Goal: Obtain resource: Download file/media

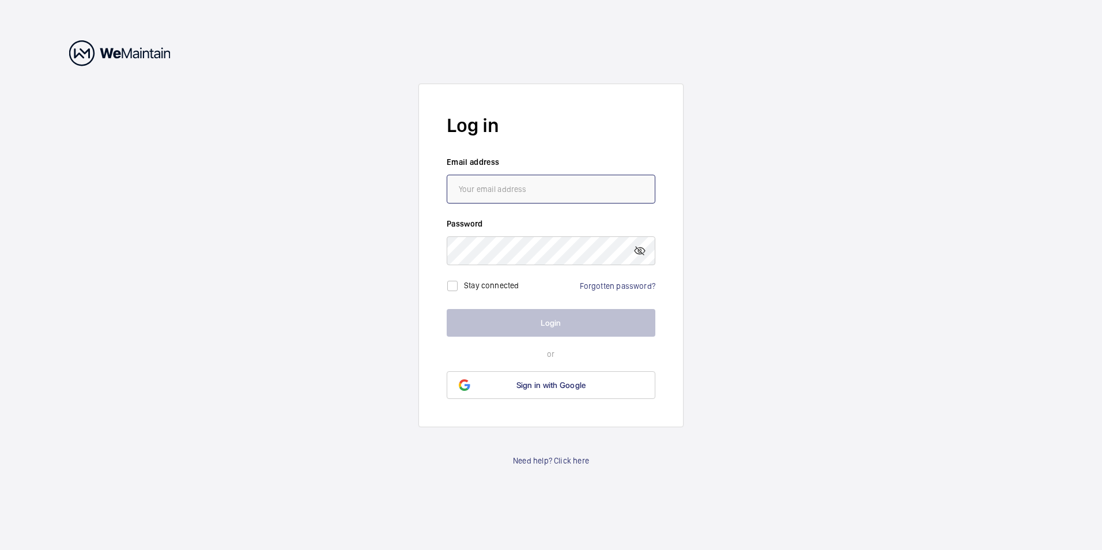
type input "[EMAIL_ADDRESS][DOMAIN_NAME]"
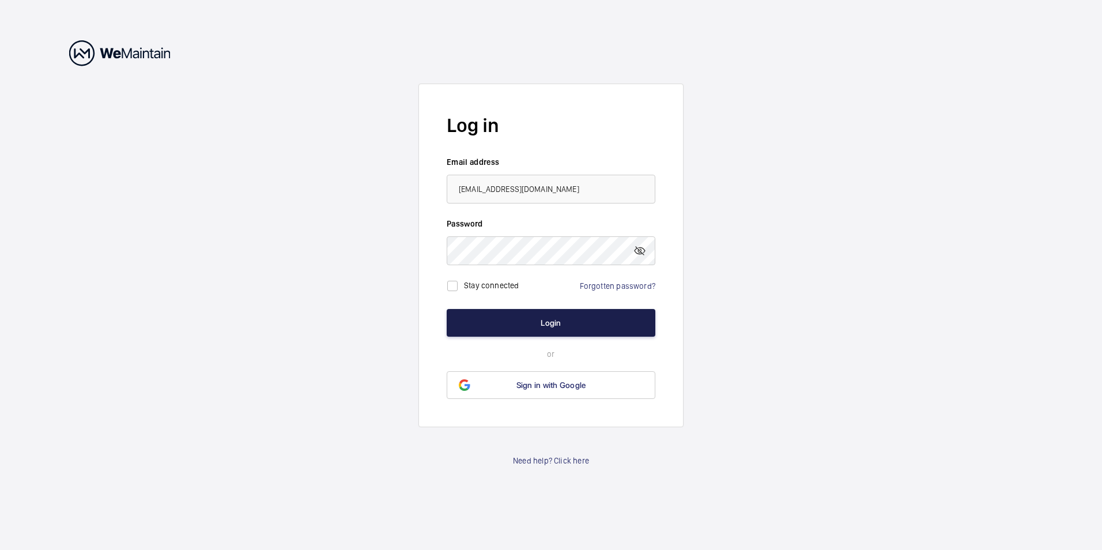
click at [551, 325] on button "Login" at bounding box center [551, 323] width 209 height 28
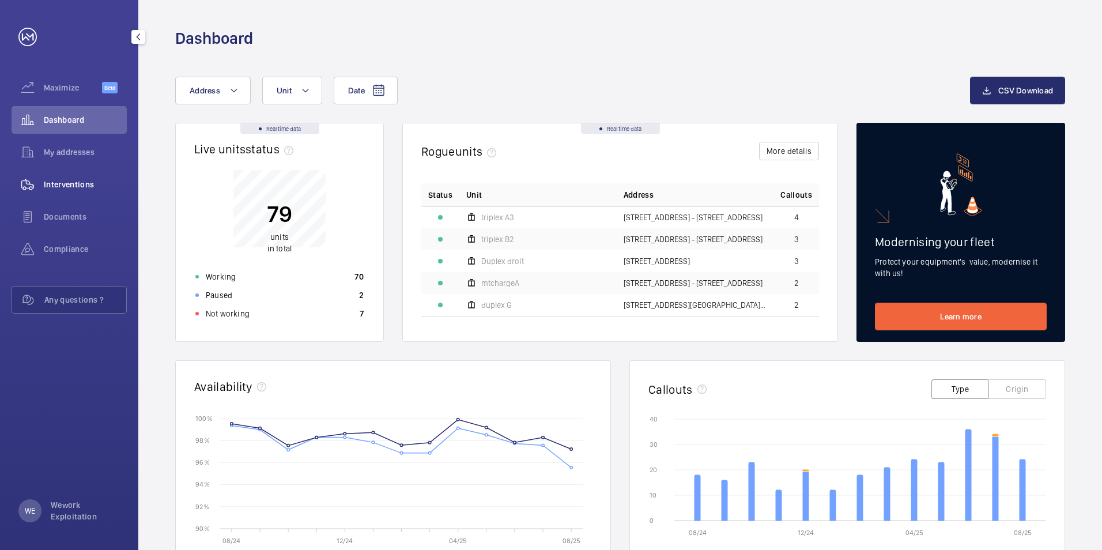
click at [73, 183] on span "Interventions" at bounding box center [85, 185] width 83 height 12
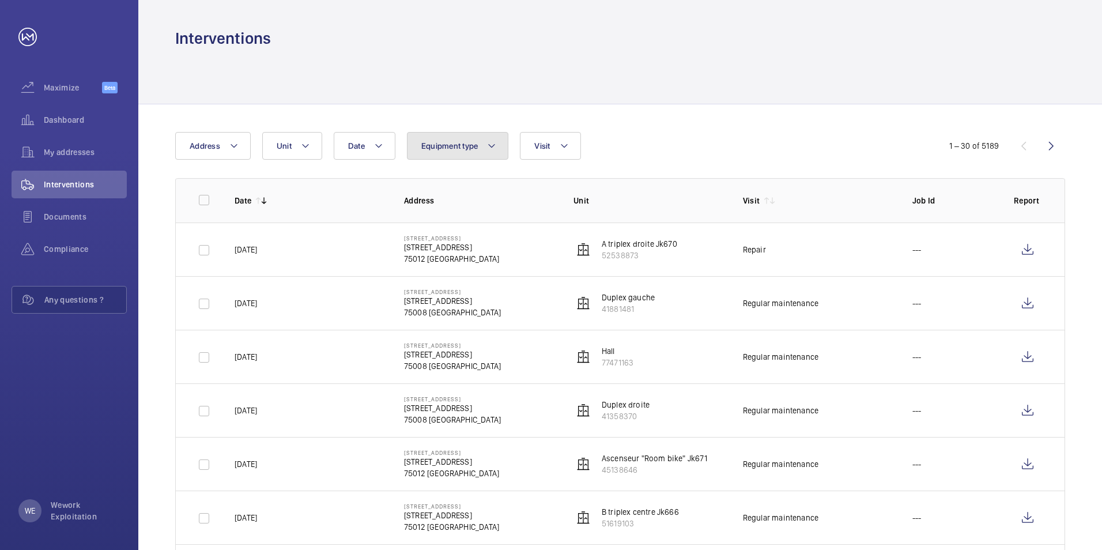
click at [492, 146] on mat-icon at bounding box center [491, 146] width 9 height 14
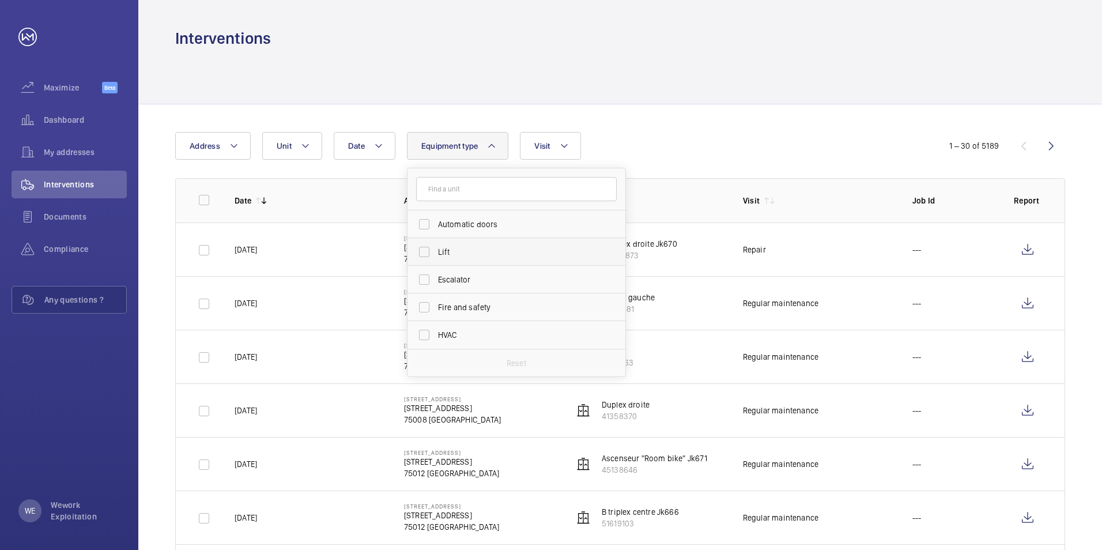
click at [423, 251] on label "Lift" at bounding box center [508, 252] width 201 height 28
click at [423, 251] on input "Lift" at bounding box center [424, 251] width 23 height 23
checkbox input "true"
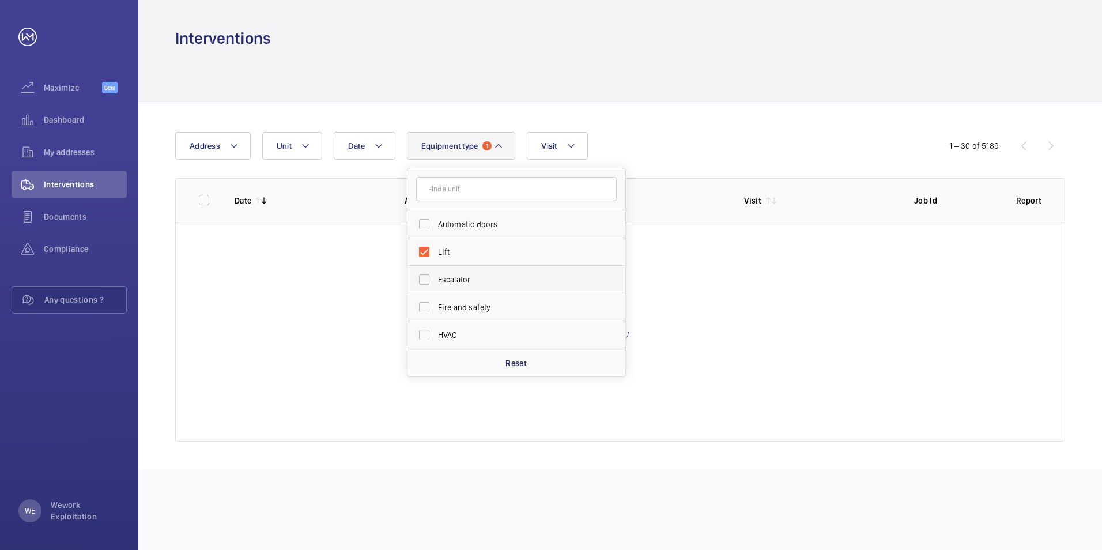
click at [423, 280] on label "Escalator" at bounding box center [508, 280] width 201 height 28
click at [423, 280] on input "Escalator" at bounding box center [424, 279] width 23 height 23
checkbox input "true"
click at [574, 143] on mat-icon at bounding box center [571, 146] width 9 height 14
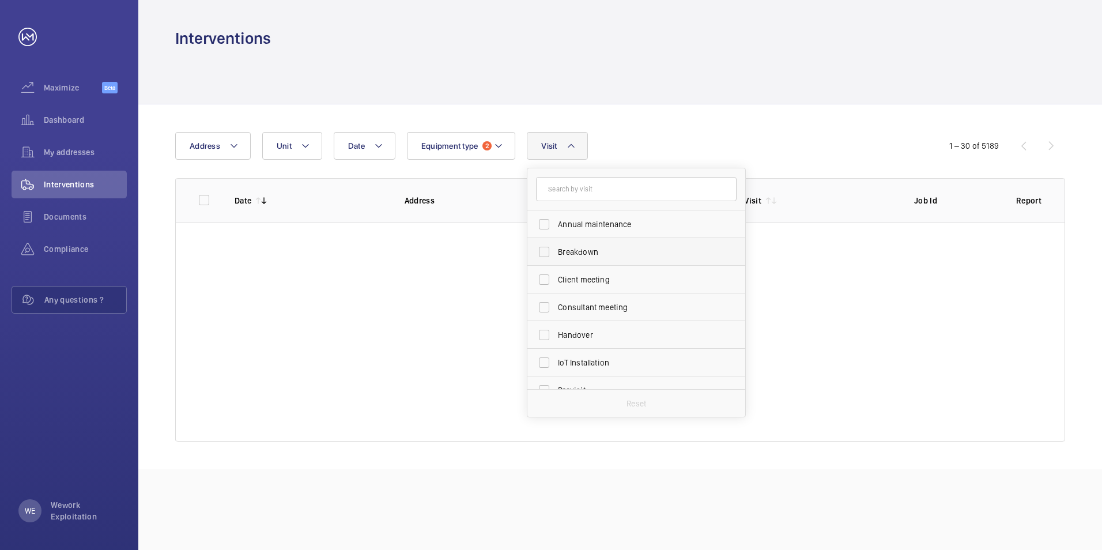
click at [548, 248] on label "Breakdown" at bounding box center [627, 252] width 201 height 28
click at [548, 248] on input "Breakdown" at bounding box center [544, 251] width 23 height 23
checkbox input "true"
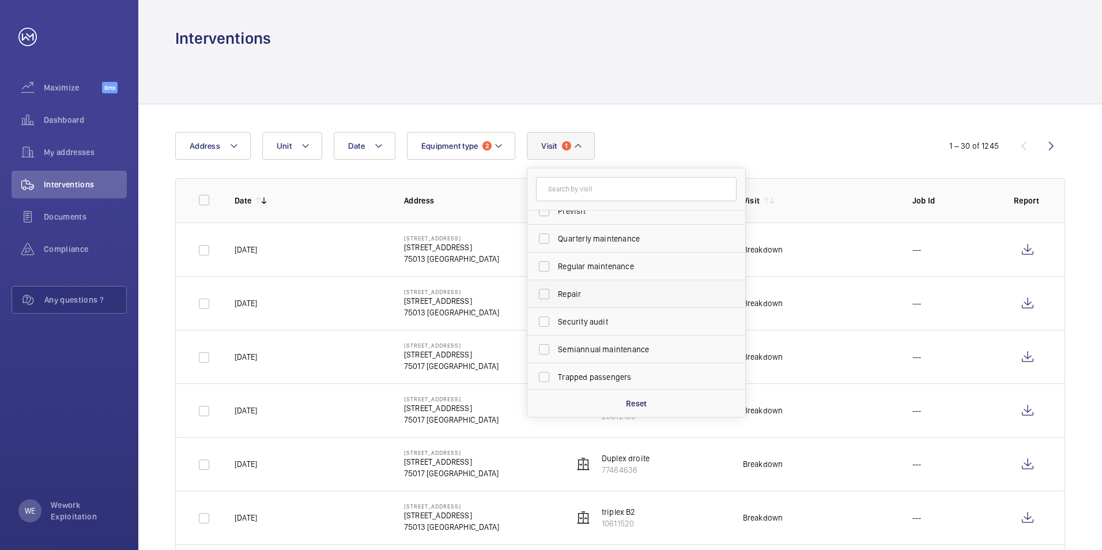
scroll to position [181, 0]
click at [546, 375] on label "Trapped passengers" at bounding box center [627, 375] width 201 height 28
click at [546, 375] on input "Trapped passengers" at bounding box center [544, 375] width 23 height 23
checkbox input "true"
click at [764, 134] on div "Date Address Unit Equipment type 2 Visit 2 Annual maintenance Breakdown Client …" at bounding box center [551, 146] width 752 height 28
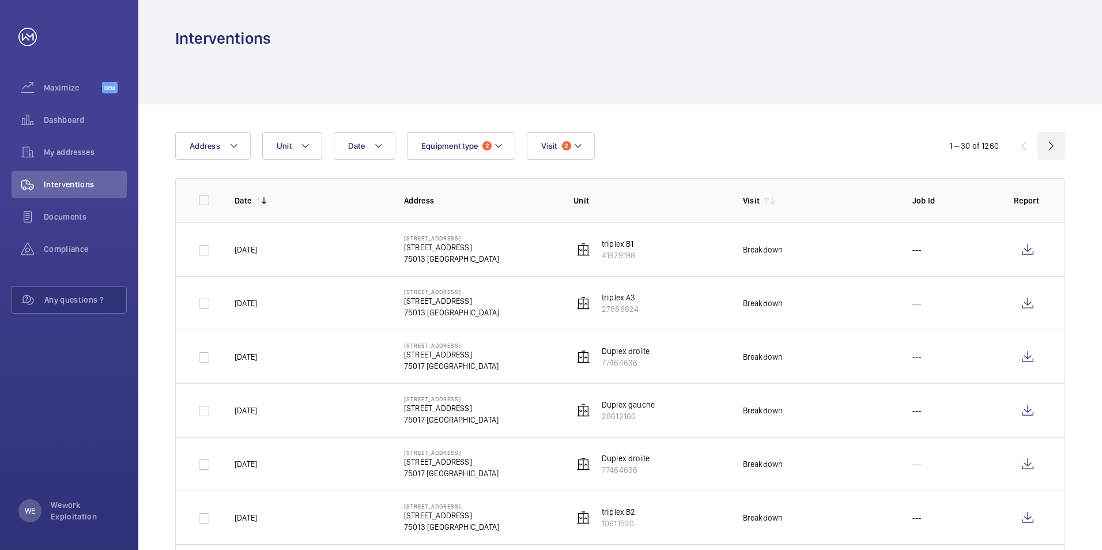
click at [1053, 146] on wm-front-icon-button at bounding box center [1052, 146] width 28 height 28
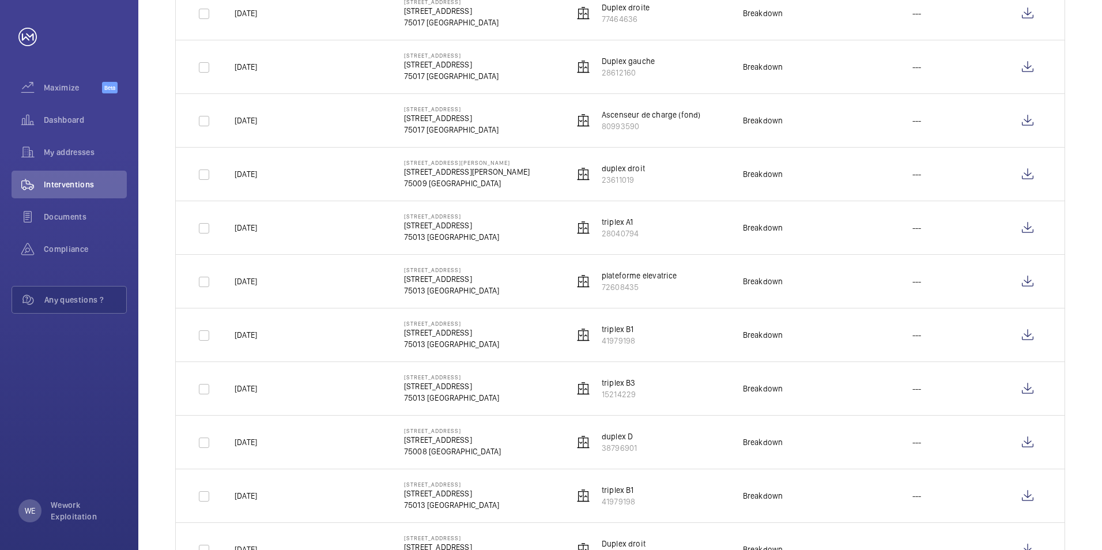
scroll to position [1309, 0]
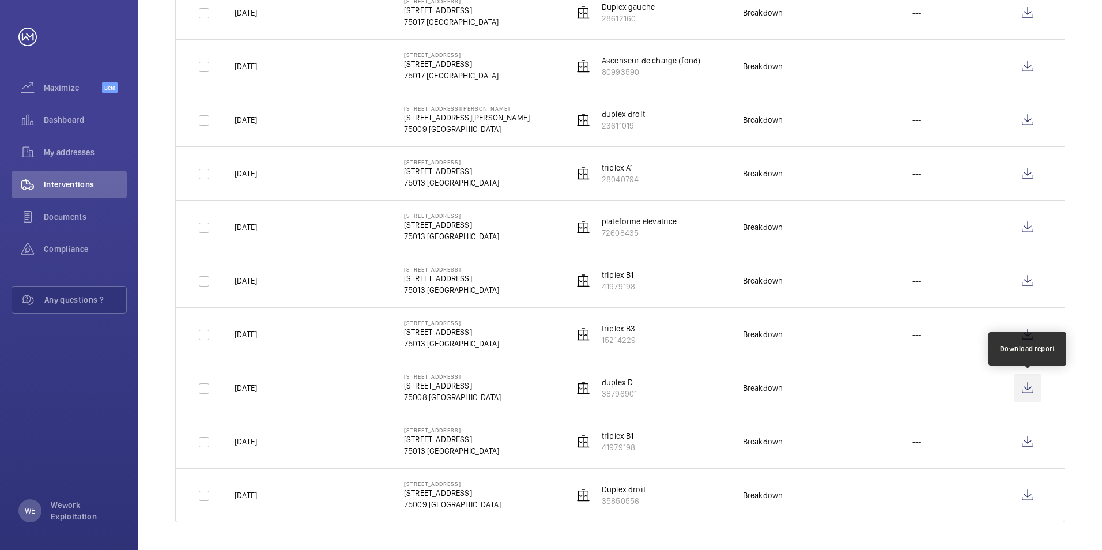
click at [1027, 385] on wm-front-icon-button at bounding box center [1028, 388] width 28 height 28
click at [207, 336] on input "checkbox" at bounding box center [204, 334] width 23 height 23
click at [201, 331] on input "checkbox" at bounding box center [204, 334] width 23 height 23
checkbox input "false"
click at [206, 279] on input "checkbox" at bounding box center [204, 281] width 23 height 23
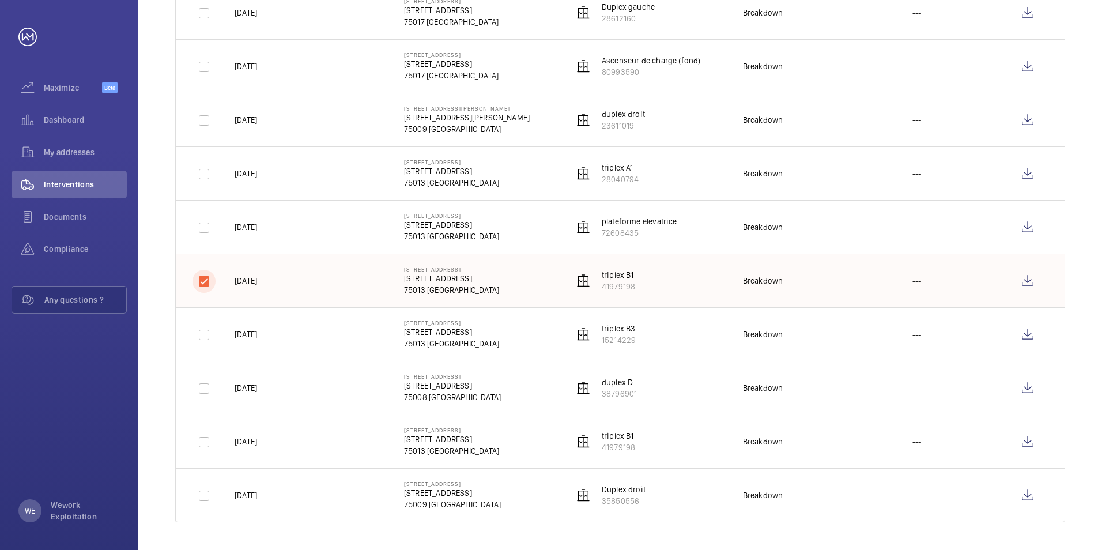
click at [204, 282] on input "checkbox" at bounding box center [204, 281] width 23 height 23
checkbox input "false"
click at [204, 224] on input "checkbox" at bounding box center [204, 227] width 23 height 23
click at [1030, 227] on wm-front-icon-button at bounding box center [1028, 227] width 28 height 28
click at [206, 231] on input "checkbox" at bounding box center [204, 227] width 23 height 23
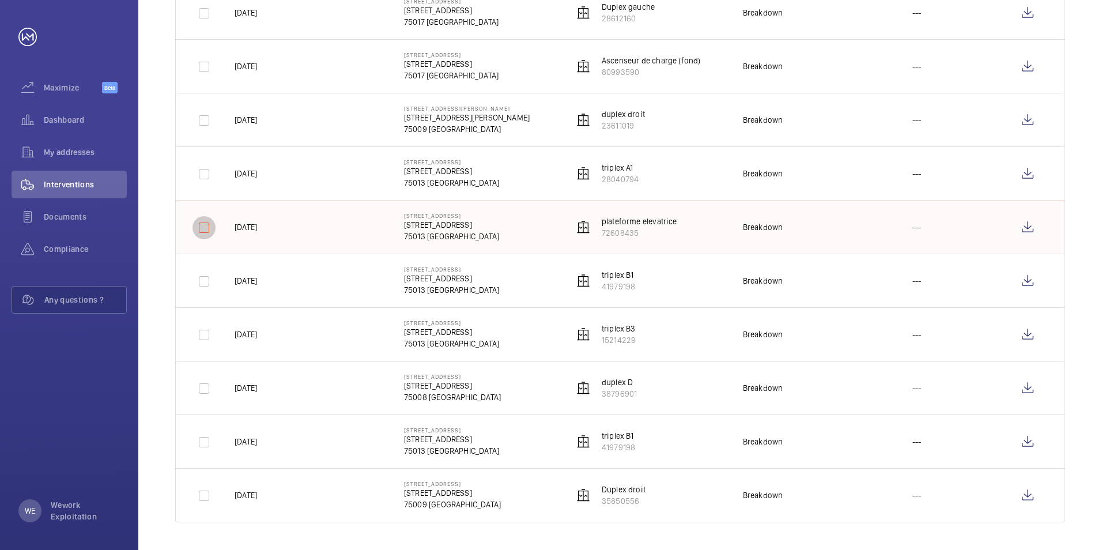
checkbox input "false"
click at [203, 175] on input "checkbox" at bounding box center [204, 174] width 23 height 23
click at [1034, 172] on wm-front-icon-button at bounding box center [1028, 174] width 28 height 28
click at [201, 178] on input "checkbox" at bounding box center [204, 174] width 23 height 23
checkbox input "false"
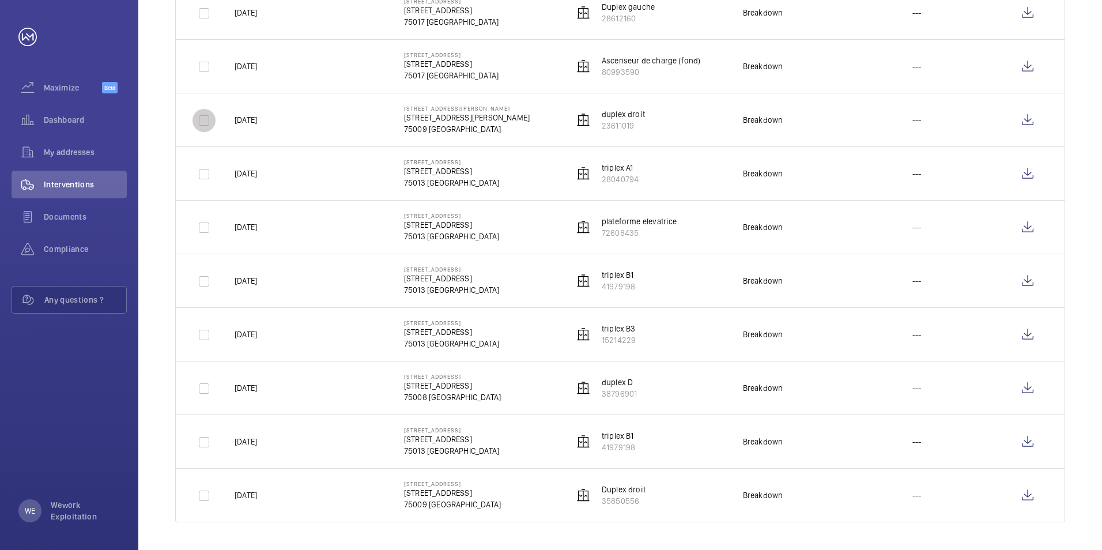
click at [205, 125] on input "checkbox" at bounding box center [204, 120] width 23 height 23
click at [1032, 119] on wm-front-icon-button at bounding box center [1028, 120] width 28 height 28
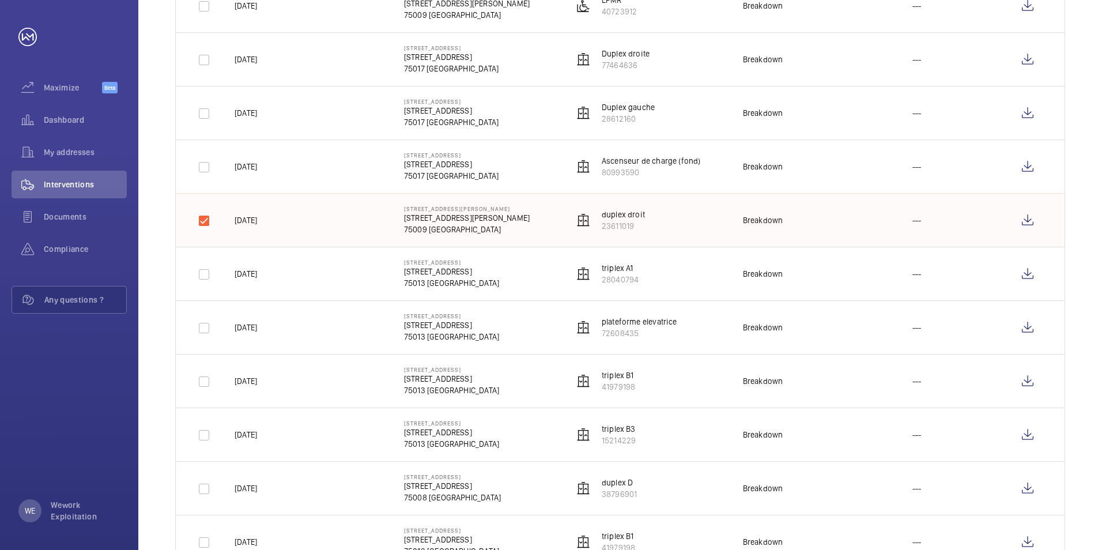
scroll to position [1211, 0]
click at [209, 218] on input "checkbox" at bounding box center [204, 219] width 23 height 23
checkbox input "false"
click at [204, 169] on input "checkbox" at bounding box center [204, 165] width 23 height 23
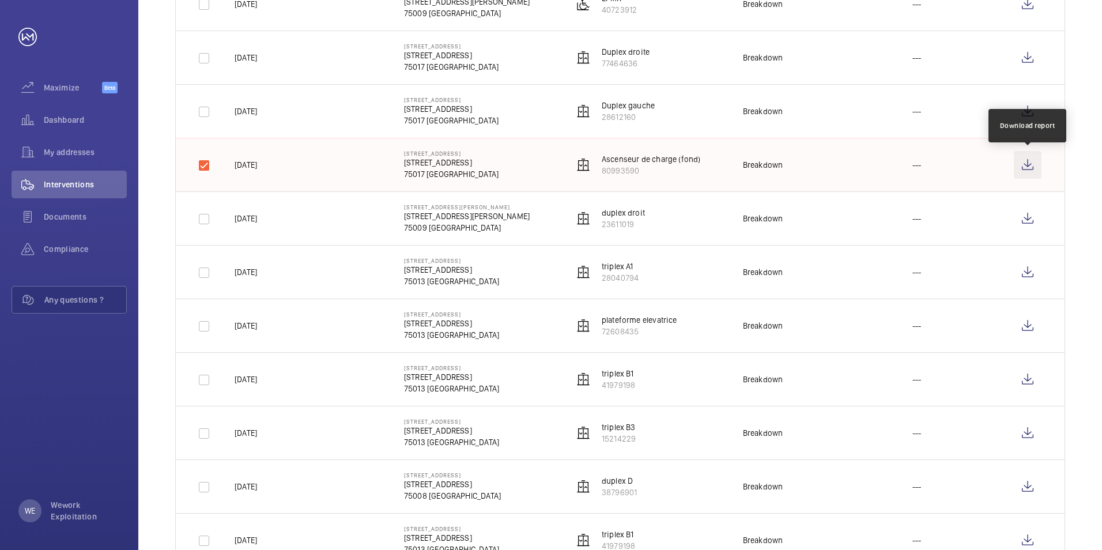
click at [1029, 166] on wm-front-icon-button at bounding box center [1028, 165] width 28 height 28
click at [203, 165] on input "checkbox" at bounding box center [204, 165] width 23 height 23
checkbox input "false"
click at [201, 114] on input "checkbox" at bounding box center [204, 111] width 23 height 23
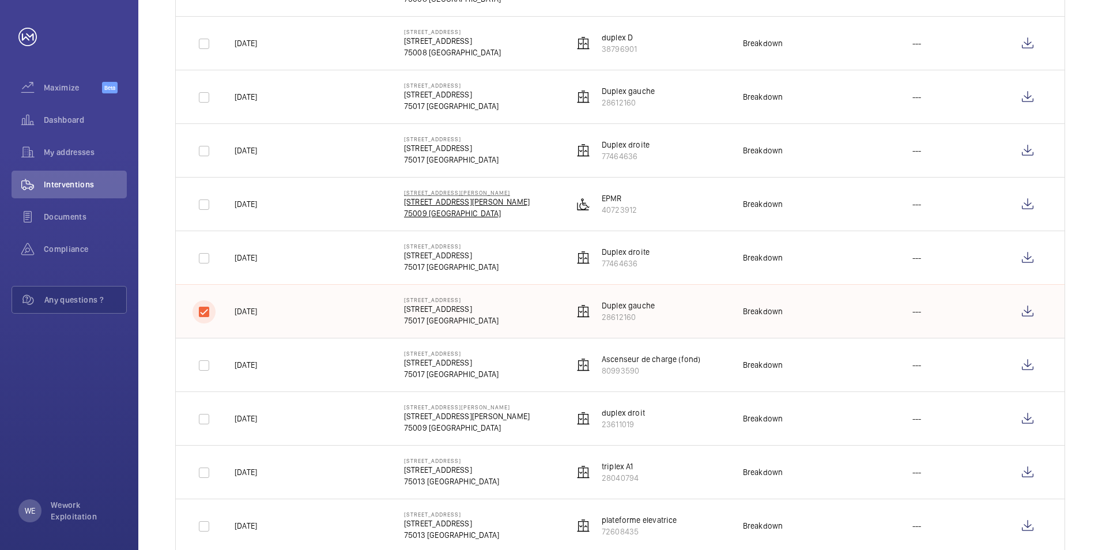
scroll to position [980, 0]
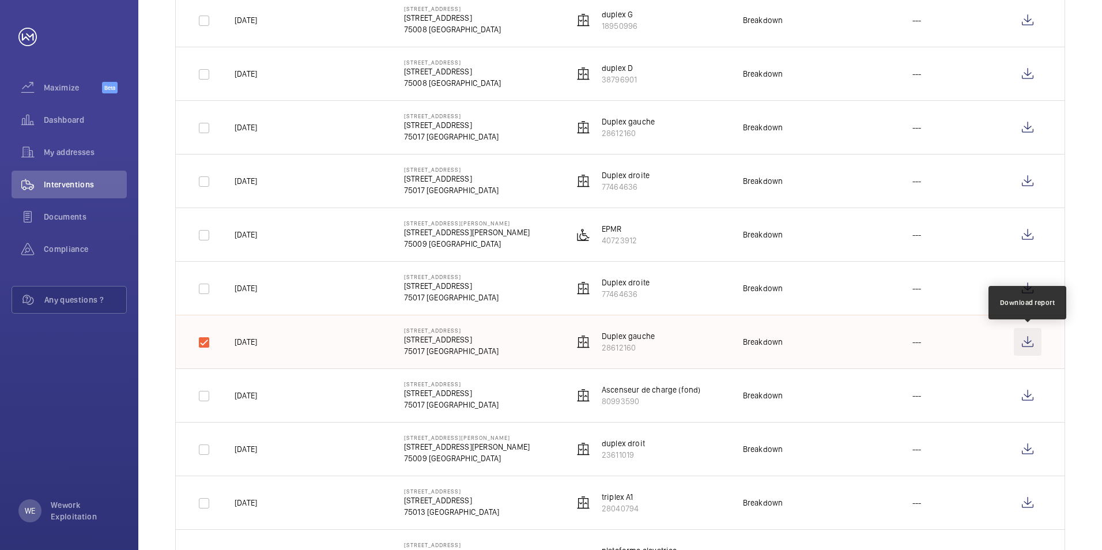
click at [1029, 340] on wm-front-icon-button at bounding box center [1028, 342] width 28 height 28
click at [206, 346] on input "checkbox" at bounding box center [204, 342] width 23 height 23
checkbox input "false"
click at [198, 292] on input "checkbox" at bounding box center [204, 288] width 23 height 23
click at [208, 287] on input "checkbox" at bounding box center [204, 288] width 23 height 23
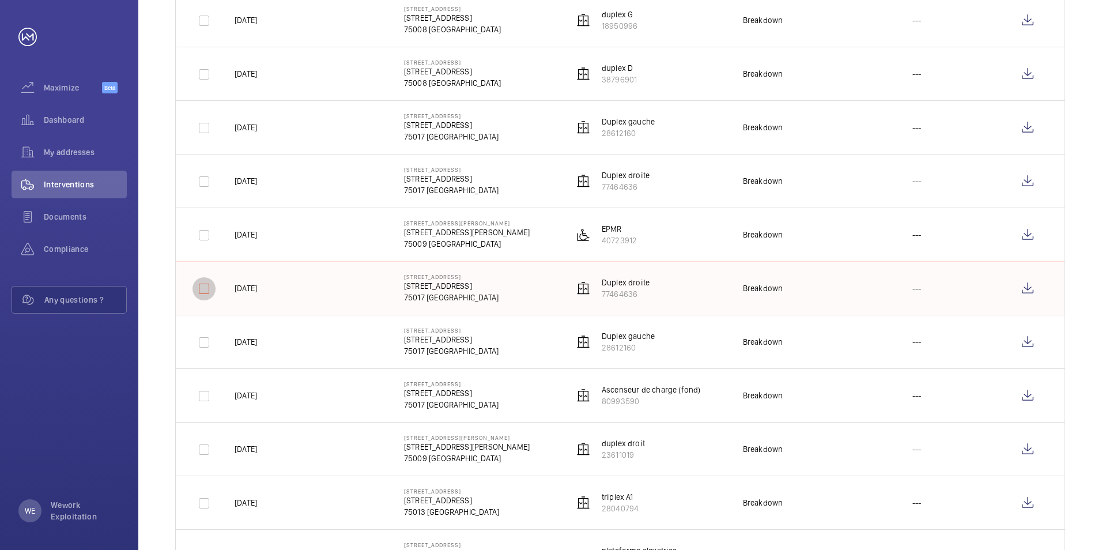
checkbox input "false"
click at [210, 236] on input "checkbox" at bounding box center [204, 235] width 23 height 23
click at [1032, 234] on wm-front-icon-button at bounding box center [1028, 235] width 28 height 28
click at [204, 238] on input "checkbox" at bounding box center [204, 235] width 23 height 23
checkbox input "false"
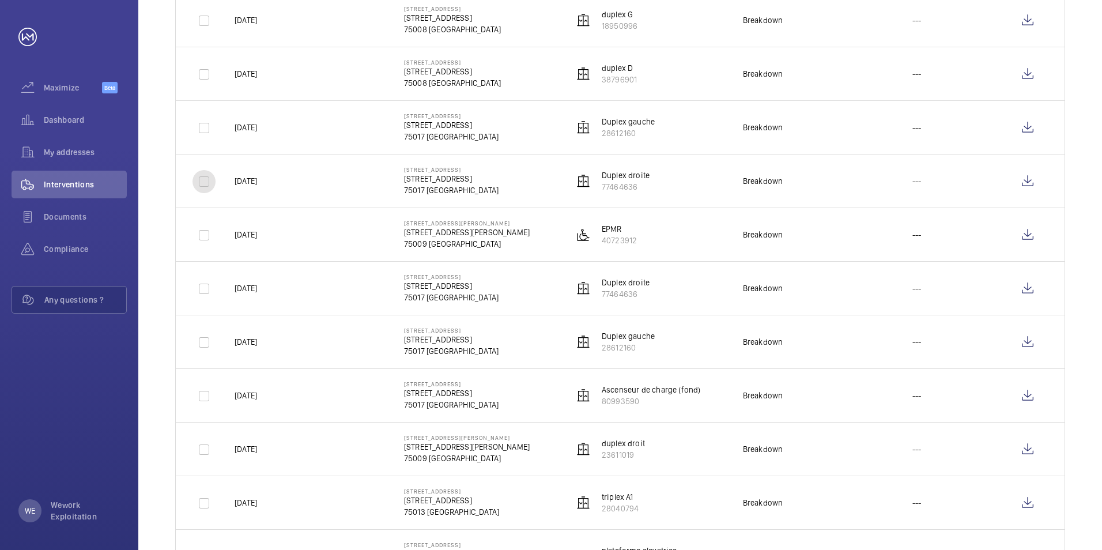
click at [205, 188] on input "checkbox" at bounding box center [204, 181] width 23 height 23
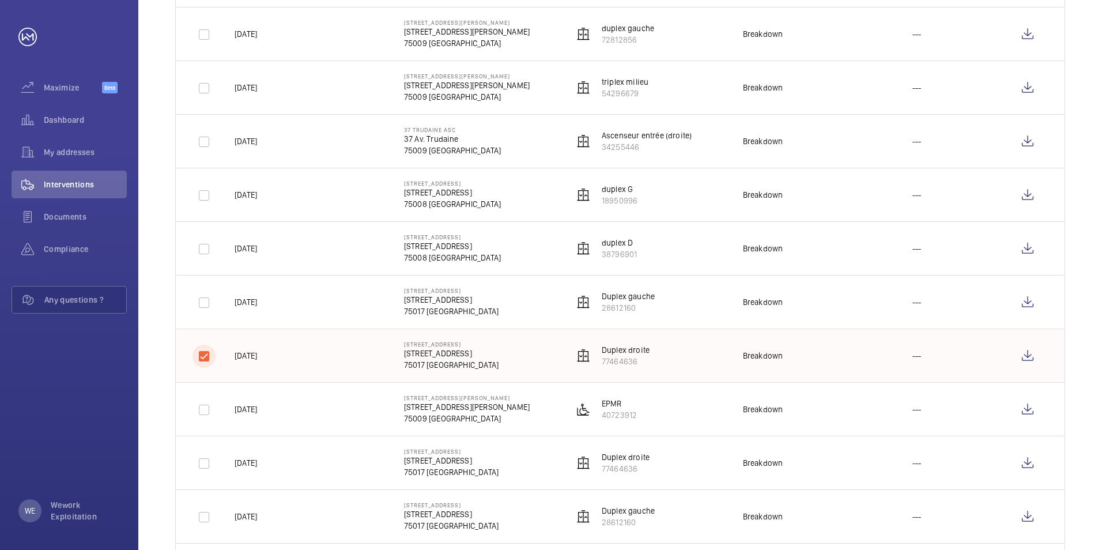
scroll to position [807, 0]
click at [1031, 353] on wm-front-icon-button at bounding box center [1028, 354] width 28 height 28
click at [206, 350] on input "checkbox" at bounding box center [204, 354] width 23 height 23
checkbox input "false"
click at [200, 308] on input "checkbox" at bounding box center [204, 300] width 23 height 23
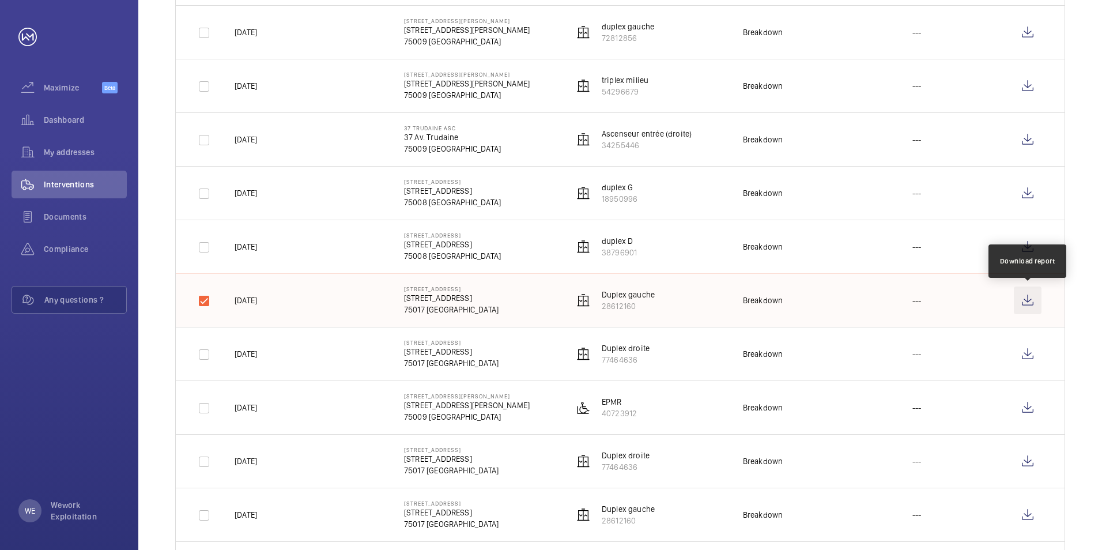
click at [1034, 294] on wm-front-icon-button at bounding box center [1028, 301] width 28 height 28
click at [200, 300] on input "checkbox" at bounding box center [204, 300] width 23 height 23
checkbox input "false"
click at [208, 249] on input "checkbox" at bounding box center [204, 247] width 23 height 23
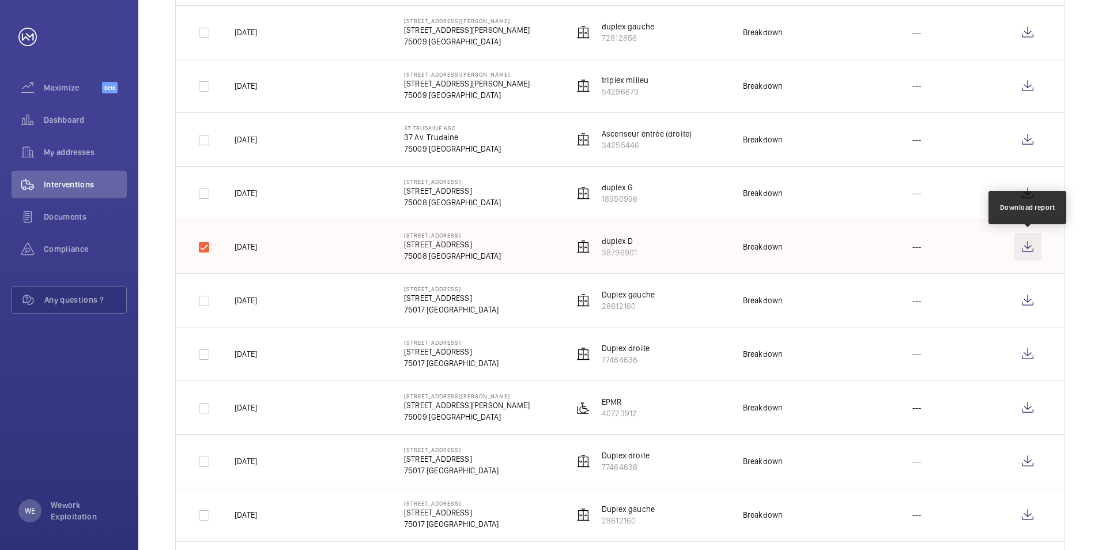
click at [1029, 246] on wm-front-icon-button at bounding box center [1028, 247] width 28 height 28
click at [207, 248] on input "checkbox" at bounding box center [204, 247] width 23 height 23
checkbox input "false"
click at [200, 193] on input "checkbox" at bounding box center [204, 193] width 23 height 23
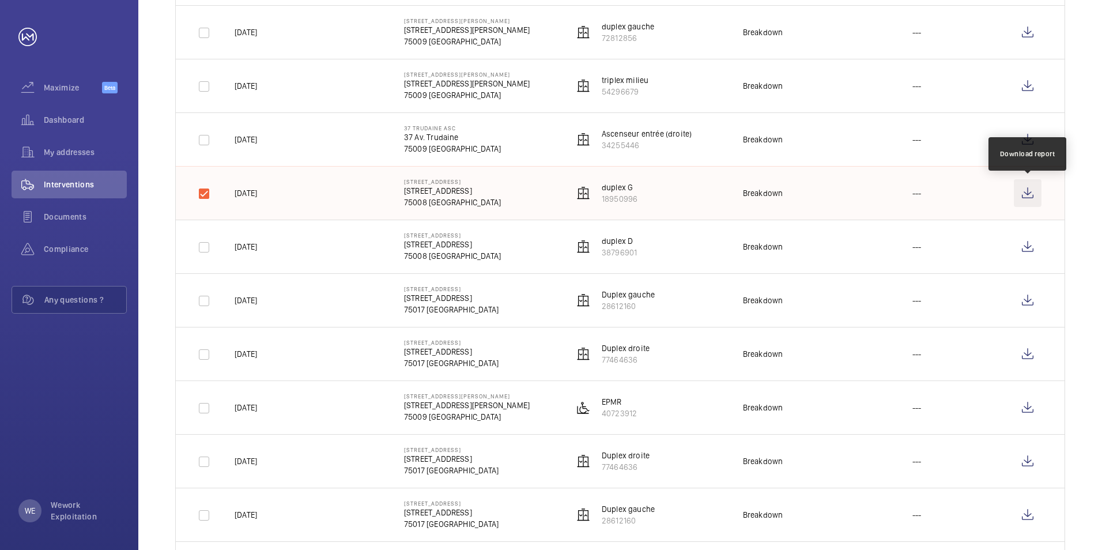
click at [1029, 191] on wm-front-icon-button at bounding box center [1028, 193] width 28 height 28
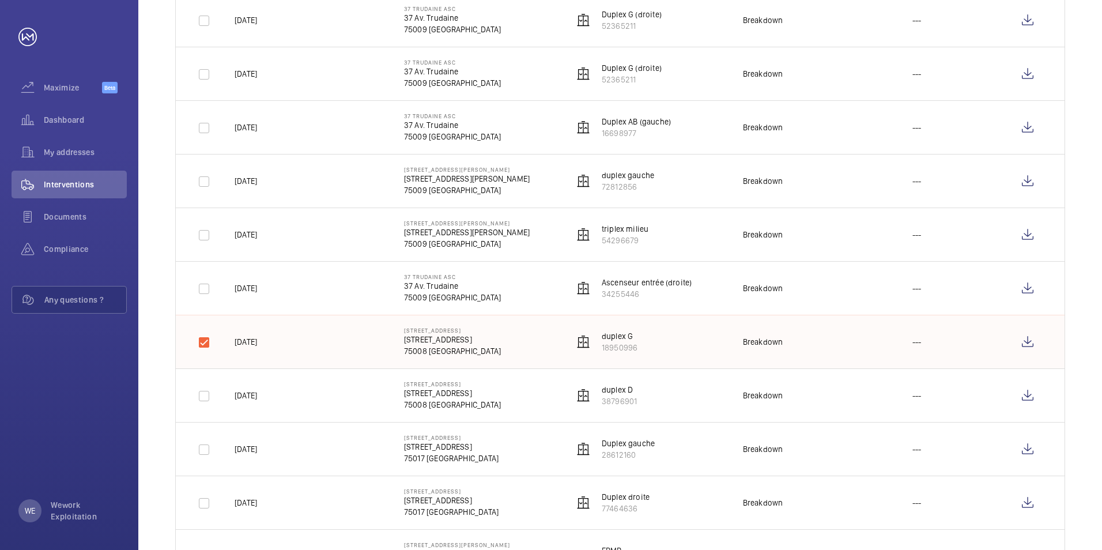
scroll to position [692, 0]
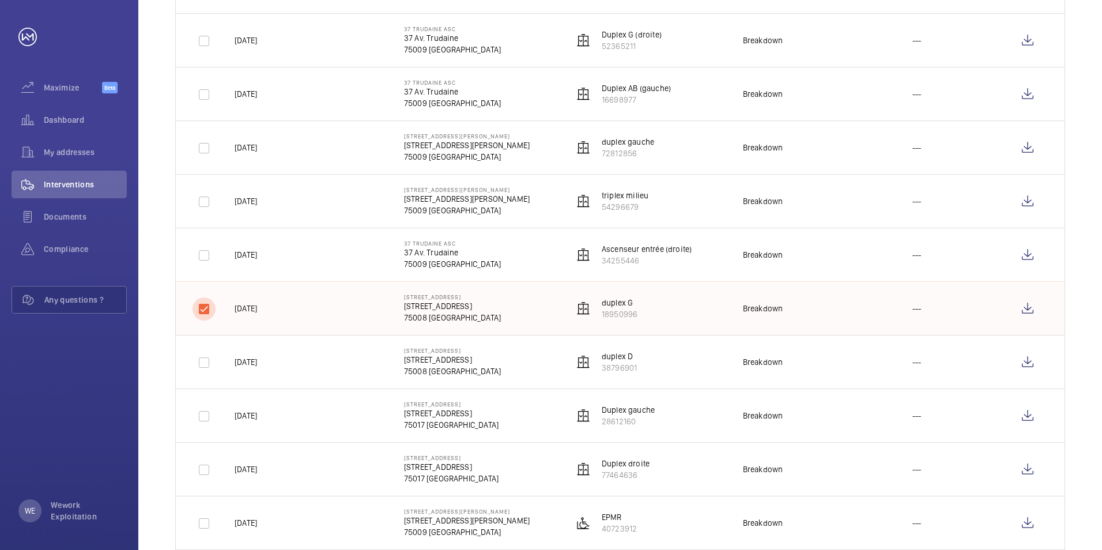
click at [208, 314] on input "checkbox" at bounding box center [204, 308] width 23 height 23
checkbox input "false"
click at [199, 261] on input "checkbox" at bounding box center [204, 255] width 23 height 23
click at [1026, 254] on wm-front-icon-button at bounding box center [1028, 255] width 28 height 28
click at [210, 255] on input "checkbox" at bounding box center [204, 255] width 23 height 23
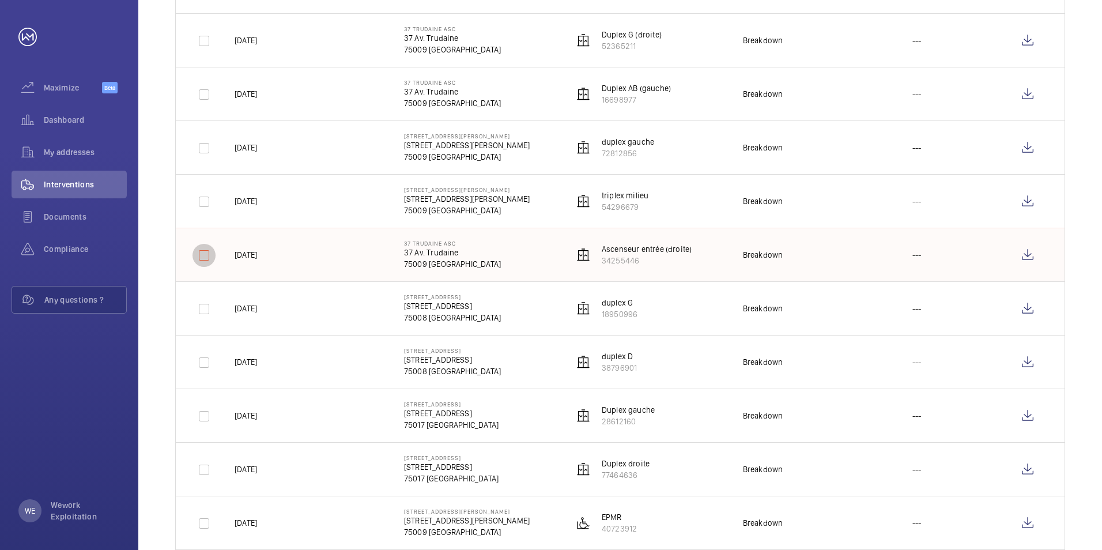
checkbox input "false"
click at [205, 210] on input "checkbox" at bounding box center [204, 201] width 23 height 23
click at [1024, 201] on wm-front-icon-button at bounding box center [1028, 201] width 28 height 28
click at [210, 206] on input "checkbox" at bounding box center [204, 201] width 23 height 23
checkbox input "false"
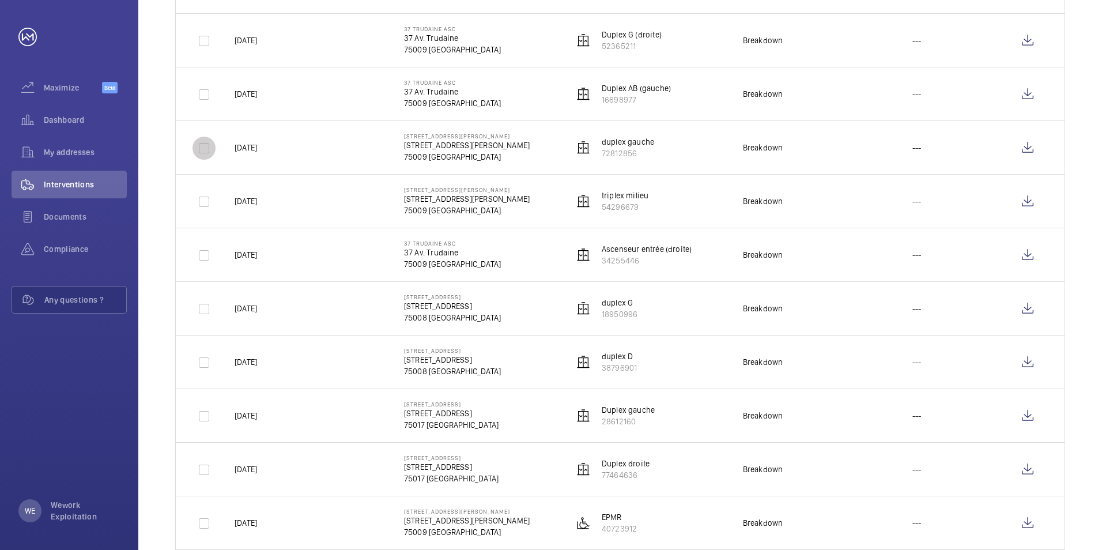
click at [208, 153] on input "checkbox" at bounding box center [204, 148] width 23 height 23
click at [1027, 148] on wm-front-icon-button at bounding box center [1028, 148] width 28 height 28
click at [206, 148] on input "checkbox" at bounding box center [204, 148] width 23 height 23
checkbox input "false"
click at [200, 97] on input "checkbox" at bounding box center [204, 94] width 23 height 23
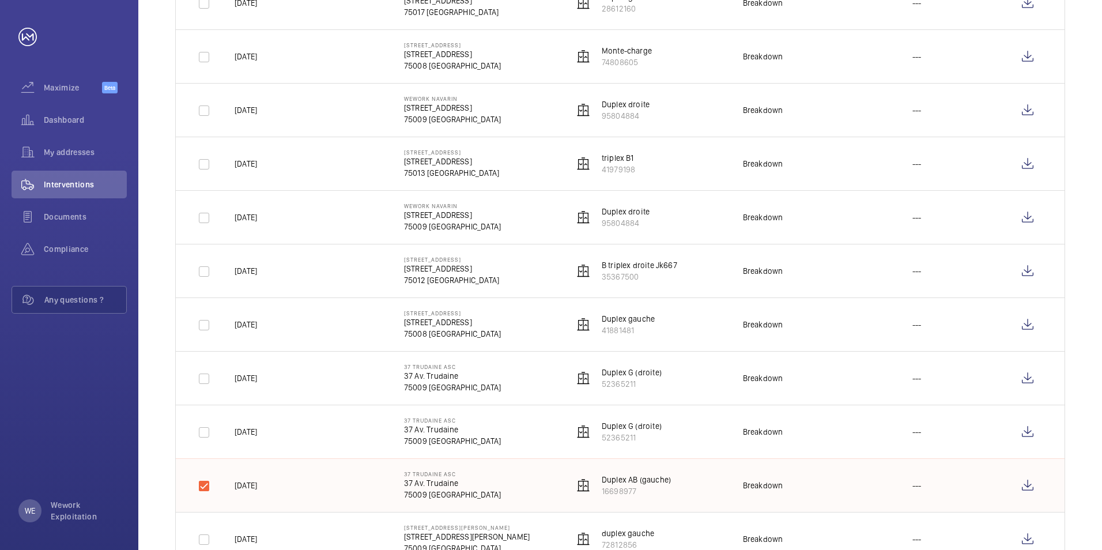
scroll to position [461, 0]
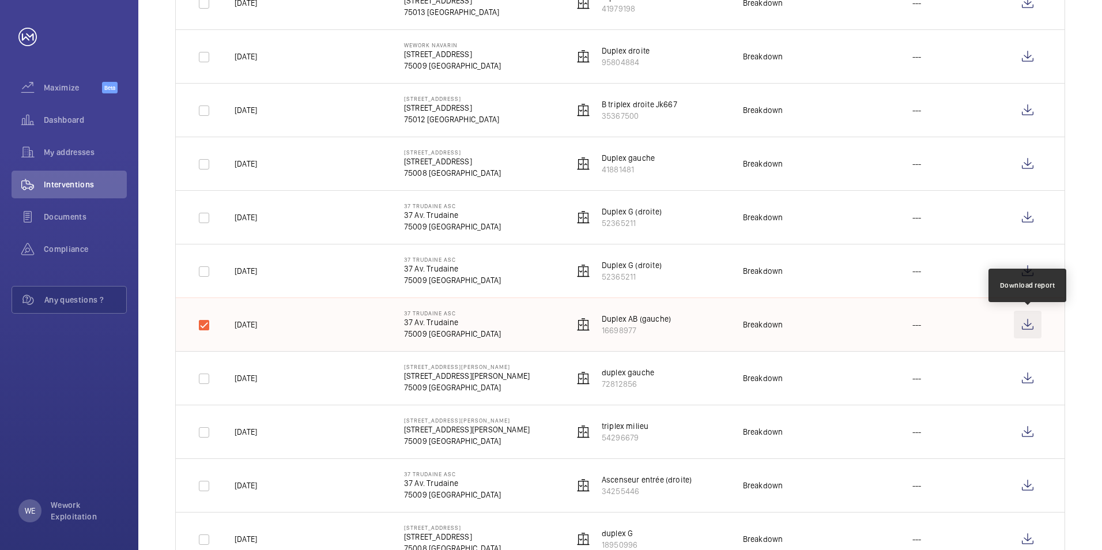
click at [1027, 325] on wm-front-icon-button at bounding box center [1028, 325] width 28 height 28
click at [209, 326] on input "checkbox" at bounding box center [204, 325] width 23 height 23
checkbox input "false"
click at [203, 276] on input "checkbox" at bounding box center [204, 271] width 23 height 23
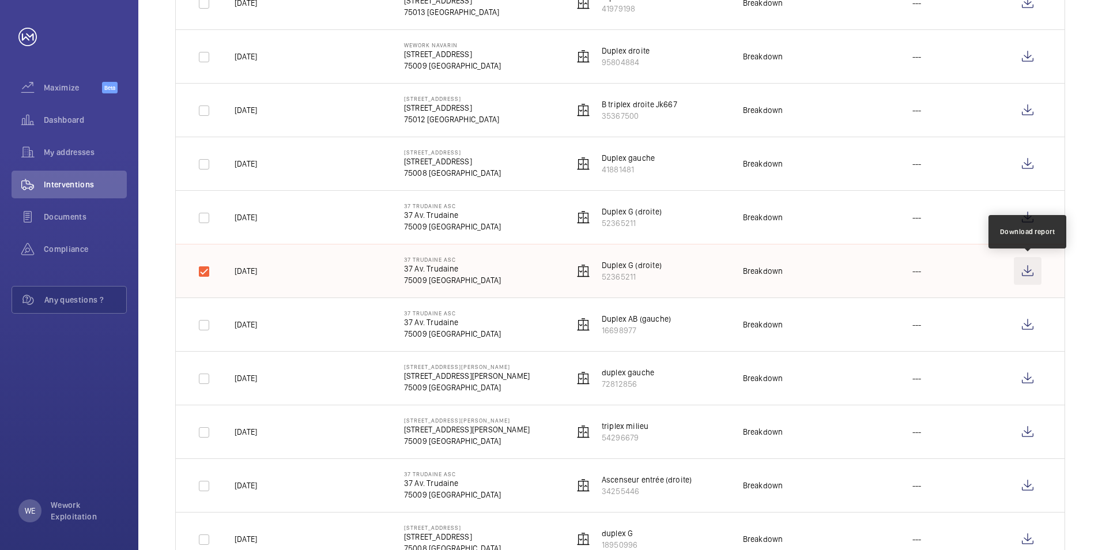
click at [1026, 273] on wm-front-icon-button at bounding box center [1028, 271] width 28 height 28
click at [1027, 272] on wm-front-icon-button at bounding box center [1028, 271] width 28 height 28
click at [204, 278] on input "checkbox" at bounding box center [204, 271] width 23 height 23
checkbox input "false"
click at [202, 223] on input "checkbox" at bounding box center [204, 217] width 23 height 23
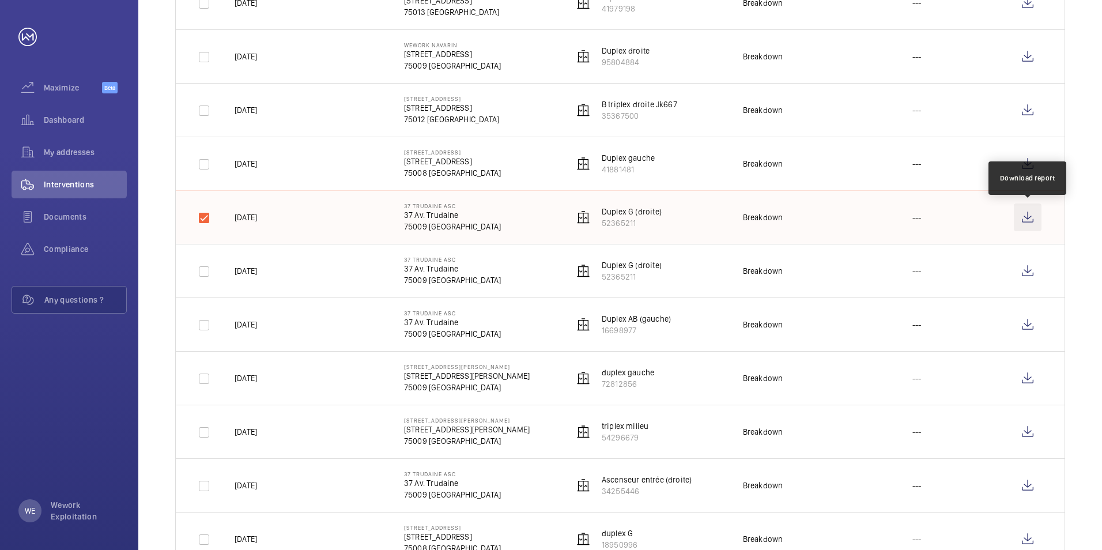
click at [1027, 220] on wm-front-icon-button at bounding box center [1028, 218] width 28 height 28
click at [208, 220] on input "checkbox" at bounding box center [204, 217] width 23 height 23
checkbox input "false"
click at [201, 171] on input "checkbox" at bounding box center [204, 164] width 23 height 23
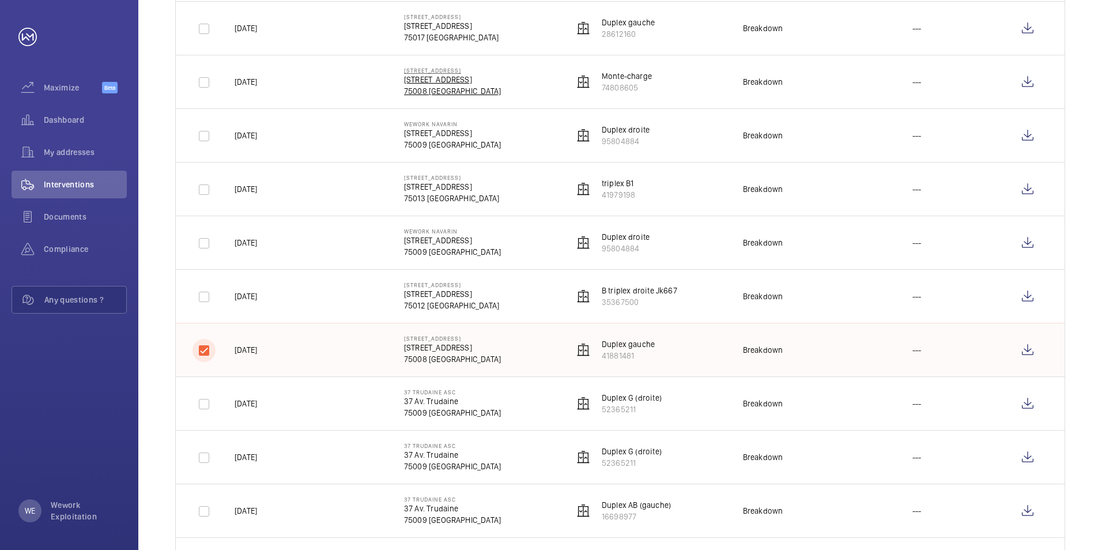
scroll to position [288, 0]
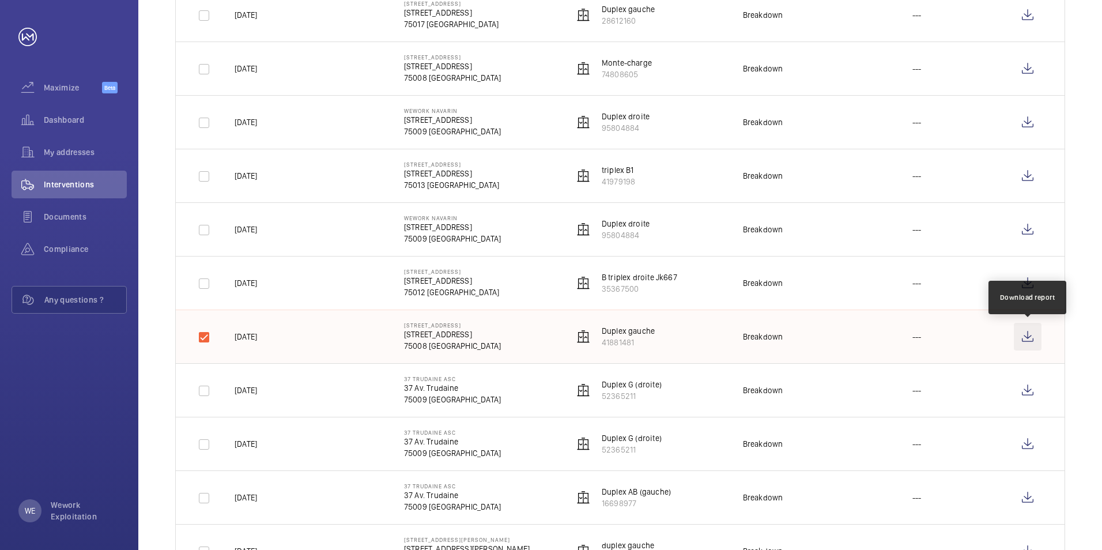
click at [1028, 335] on wm-front-icon-button at bounding box center [1028, 337] width 28 height 28
click at [202, 338] on input "checkbox" at bounding box center [204, 337] width 23 height 23
checkbox input "false"
click at [206, 288] on input "checkbox" at bounding box center [204, 283] width 23 height 23
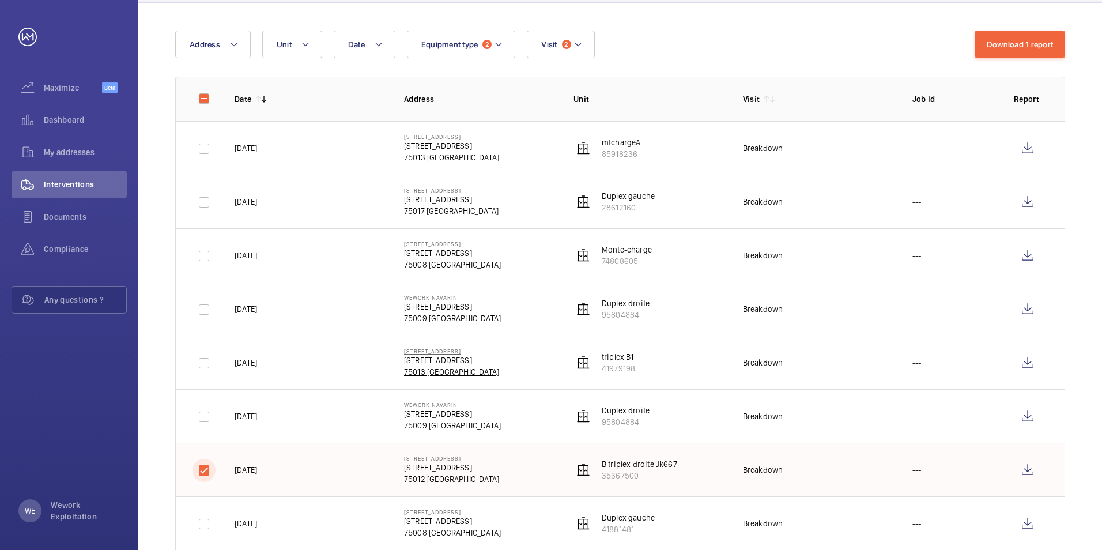
scroll to position [173, 0]
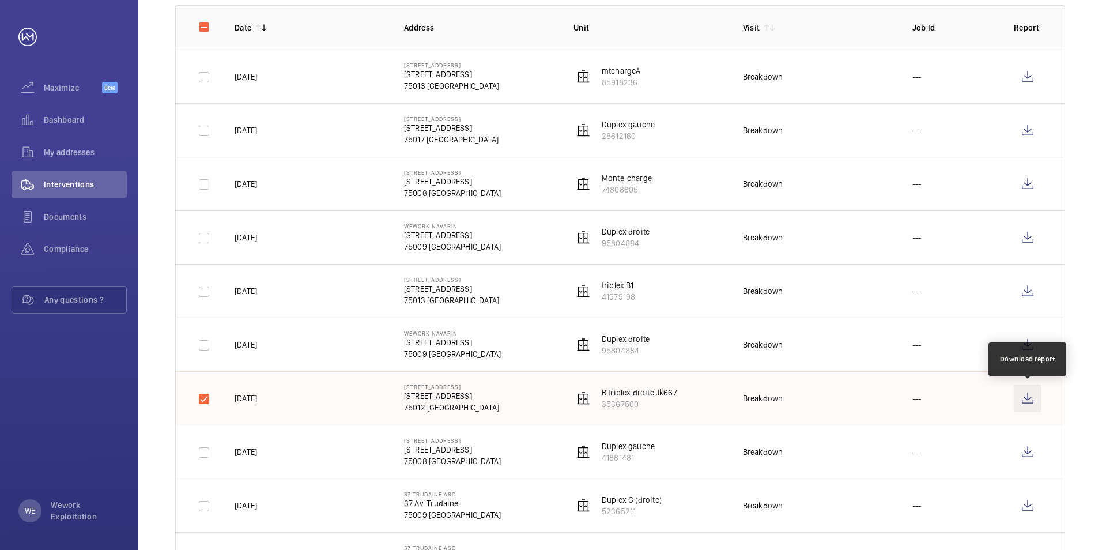
click at [1033, 398] on wm-front-icon-button at bounding box center [1028, 399] width 28 height 28
click at [199, 401] on input "checkbox" at bounding box center [204, 398] width 23 height 23
checkbox input "false"
click at [206, 352] on input "checkbox" at bounding box center [204, 345] width 23 height 23
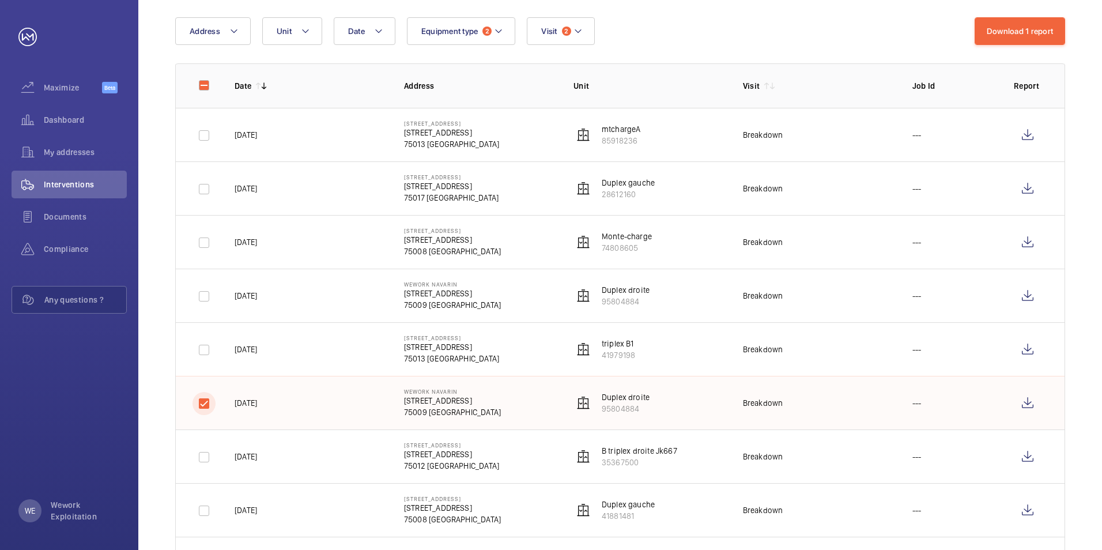
scroll to position [115, 0]
click at [1031, 401] on wm-front-icon-button at bounding box center [1028, 403] width 28 height 28
click at [210, 406] on input "checkbox" at bounding box center [204, 402] width 23 height 23
checkbox input "false"
click at [206, 355] on input "checkbox" at bounding box center [204, 349] width 23 height 23
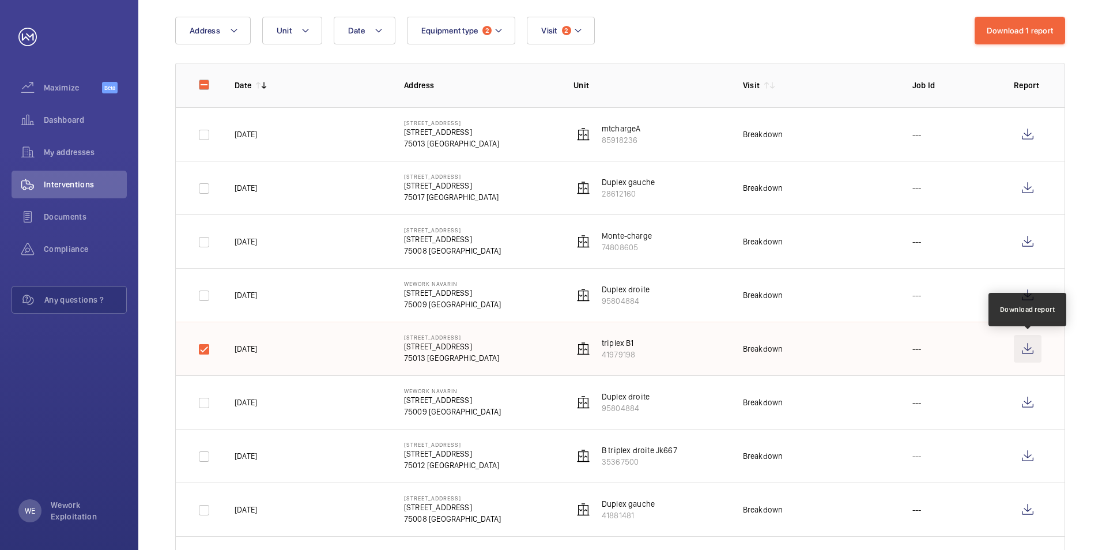
click at [1024, 350] on wm-front-icon-button at bounding box center [1028, 349] width 28 height 28
click at [205, 352] on input "checkbox" at bounding box center [204, 349] width 23 height 23
checkbox input "false"
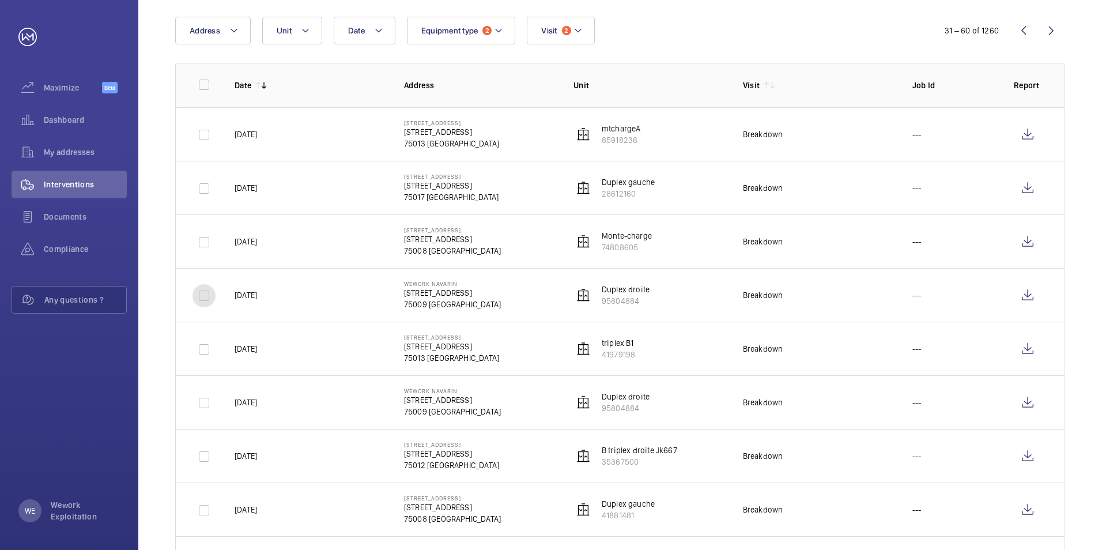
click at [205, 302] on input "checkbox" at bounding box center [204, 295] width 23 height 23
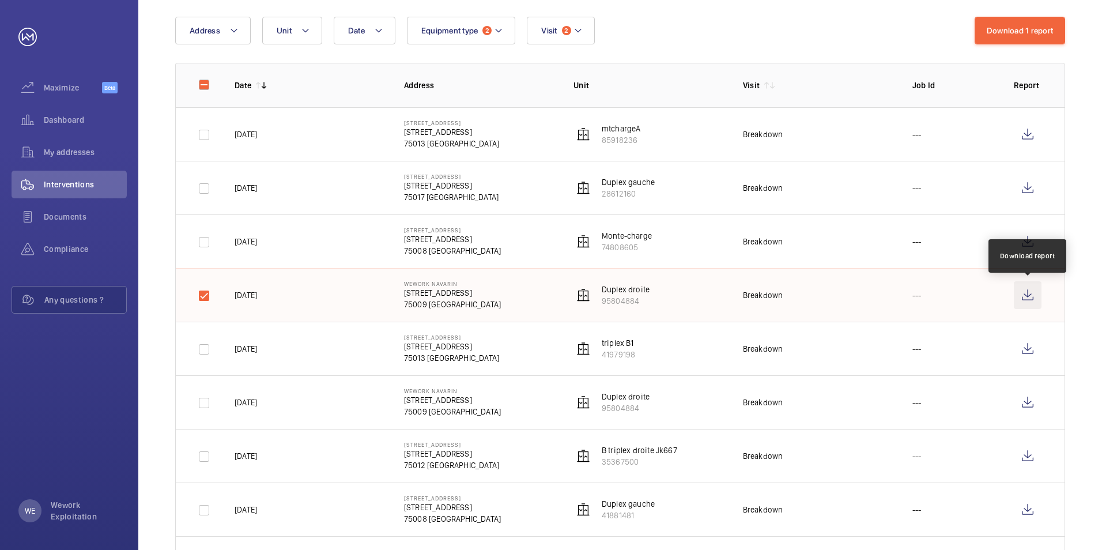
click at [1030, 295] on wm-front-icon-button at bounding box center [1028, 295] width 28 height 28
click at [209, 291] on input "checkbox" at bounding box center [204, 295] width 23 height 23
checkbox input "false"
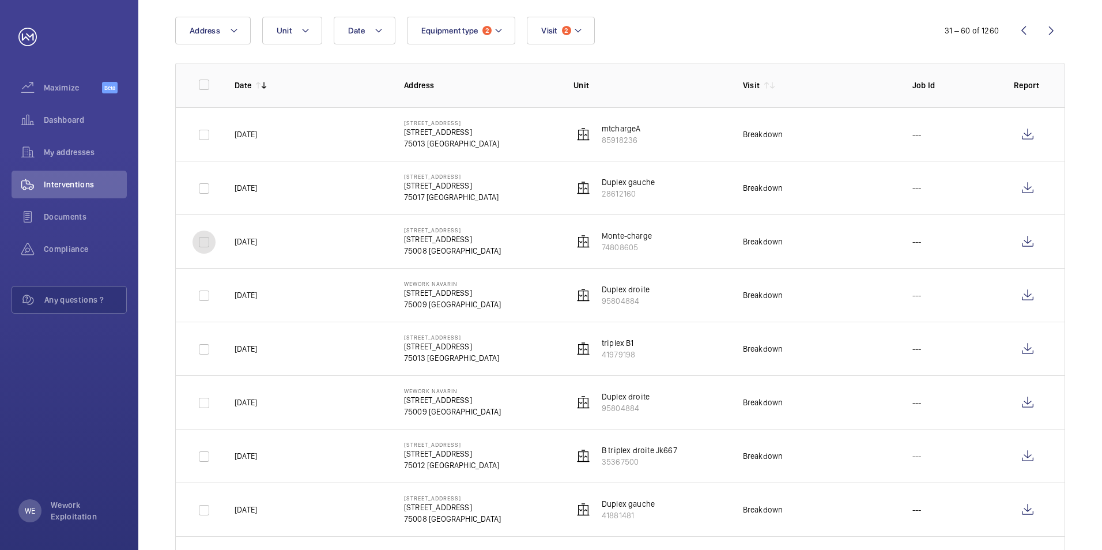
click at [200, 246] on input "checkbox" at bounding box center [204, 242] width 23 height 23
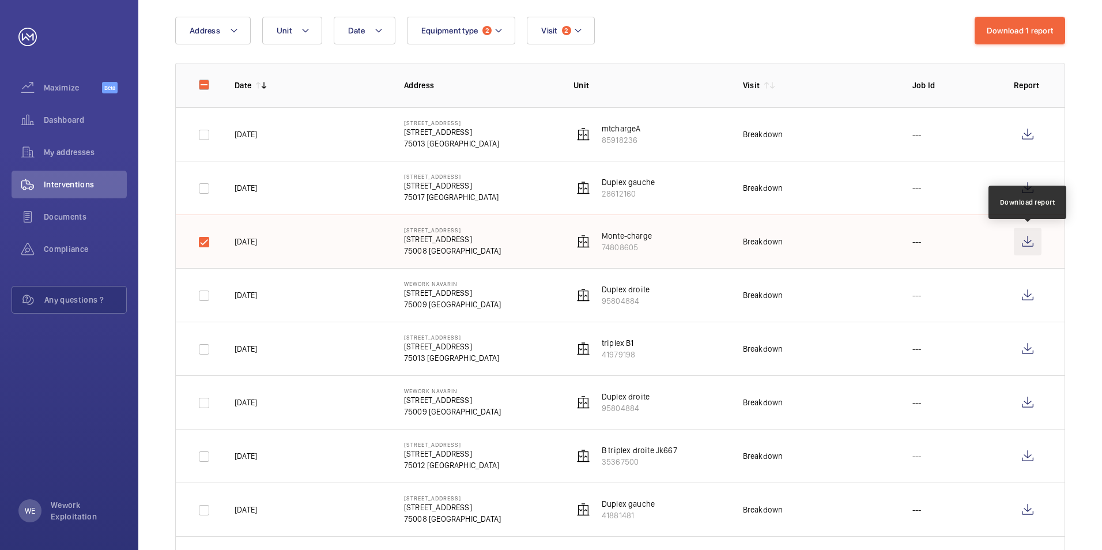
click at [1031, 243] on wm-front-icon-button at bounding box center [1028, 242] width 28 height 28
click at [209, 243] on input "checkbox" at bounding box center [204, 242] width 23 height 23
checkbox input "false"
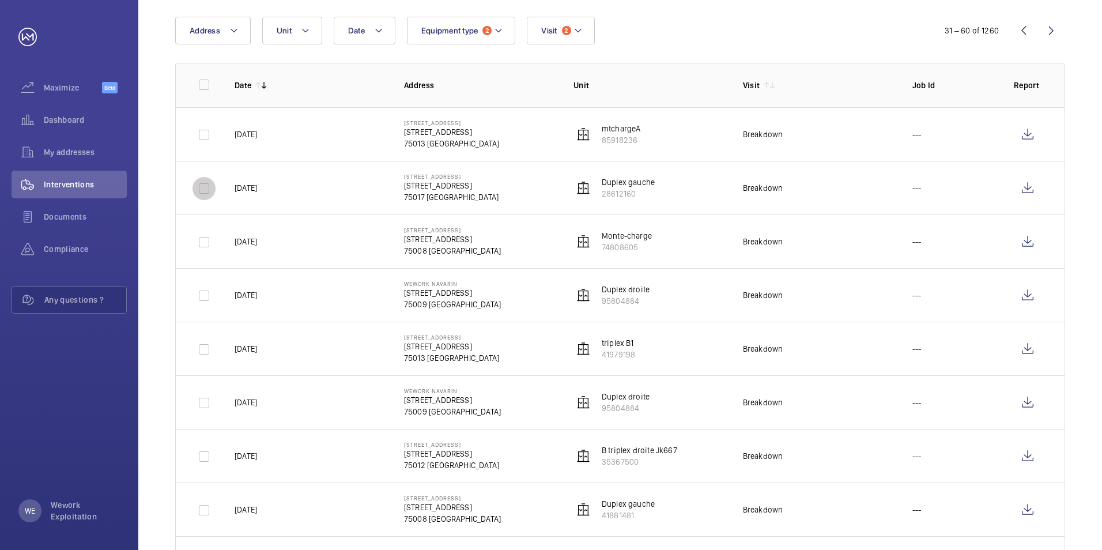
click at [208, 191] on input "checkbox" at bounding box center [204, 188] width 23 height 23
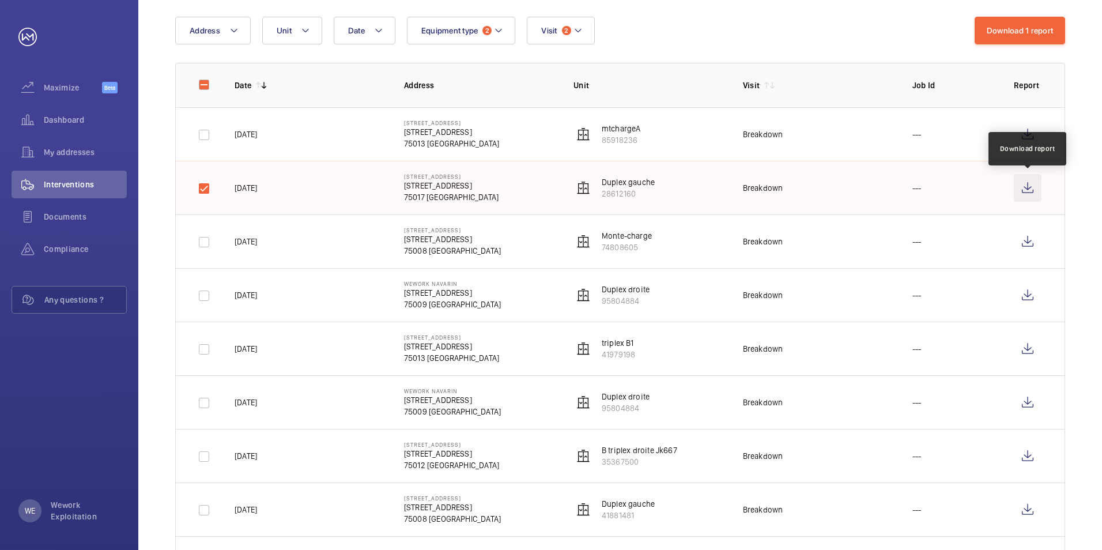
click at [1027, 184] on wm-front-icon-button at bounding box center [1028, 188] width 28 height 28
click at [204, 184] on input "checkbox" at bounding box center [204, 188] width 23 height 23
checkbox input "false"
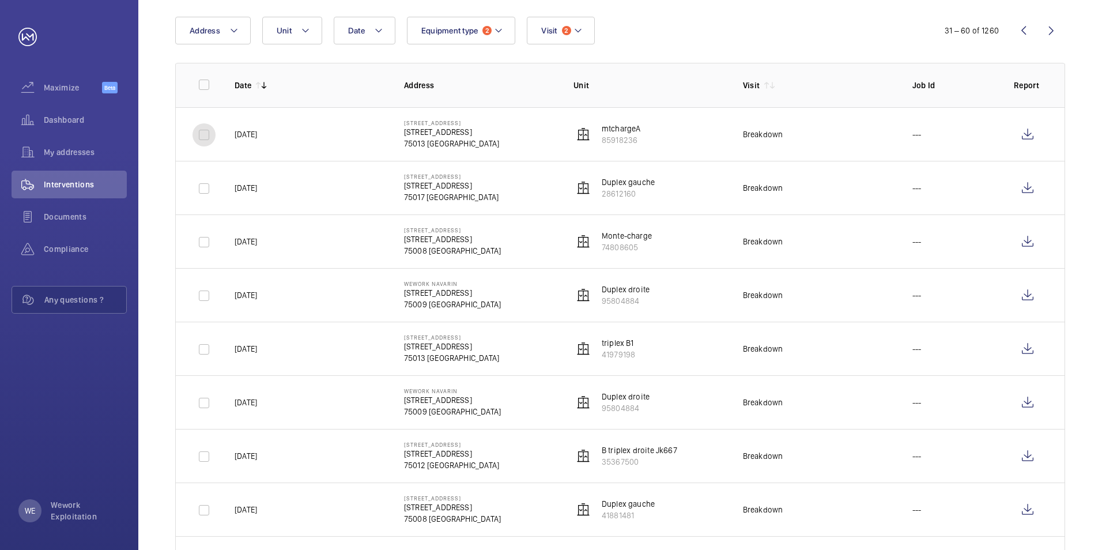
click at [204, 138] on input "checkbox" at bounding box center [204, 134] width 23 height 23
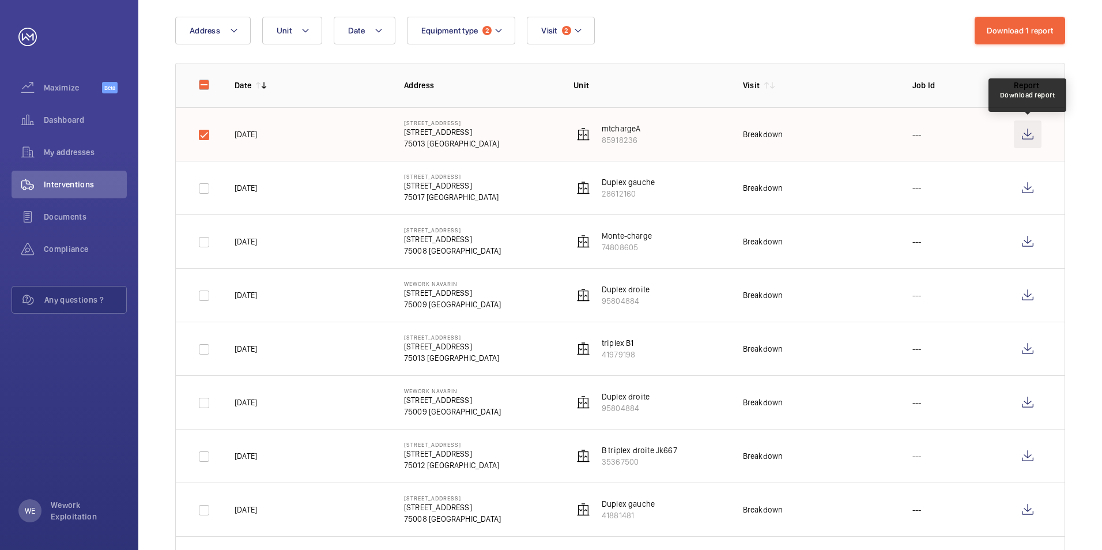
click at [1022, 133] on wm-front-icon-button at bounding box center [1028, 134] width 28 height 28
click at [206, 135] on input "checkbox" at bounding box center [204, 134] width 23 height 23
checkbox input "false"
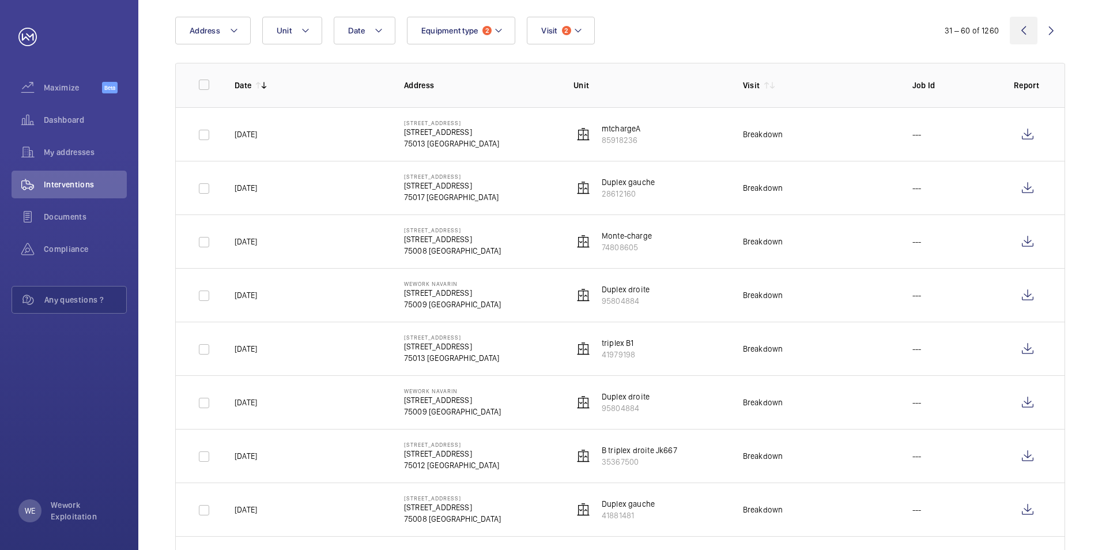
click at [1025, 31] on wm-front-icon-button at bounding box center [1024, 31] width 28 height 28
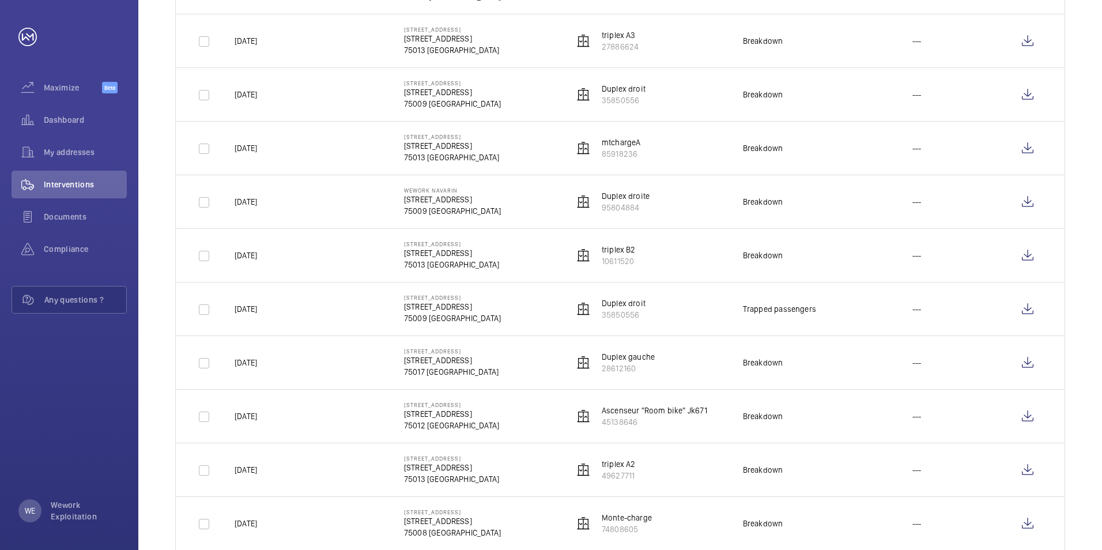
scroll to position [1309, 0]
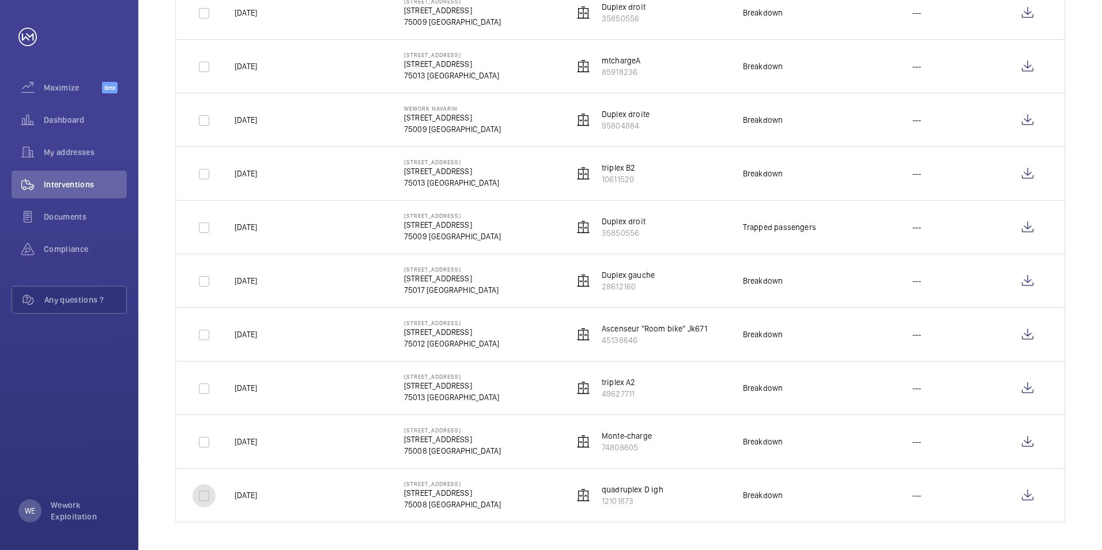
click at [206, 499] on input "checkbox" at bounding box center [204, 495] width 23 height 23
click at [1023, 492] on wm-front-icon-button at bounding box center [1028, 495] width 28 height 28
click at [205, 497] on input "checkbox" at bounding box center [204, 495] width 23 height 23
checkbox input "false"
click at [209, 446] on input "checkbox" at bounding box center [204, 442] width 23 height 23
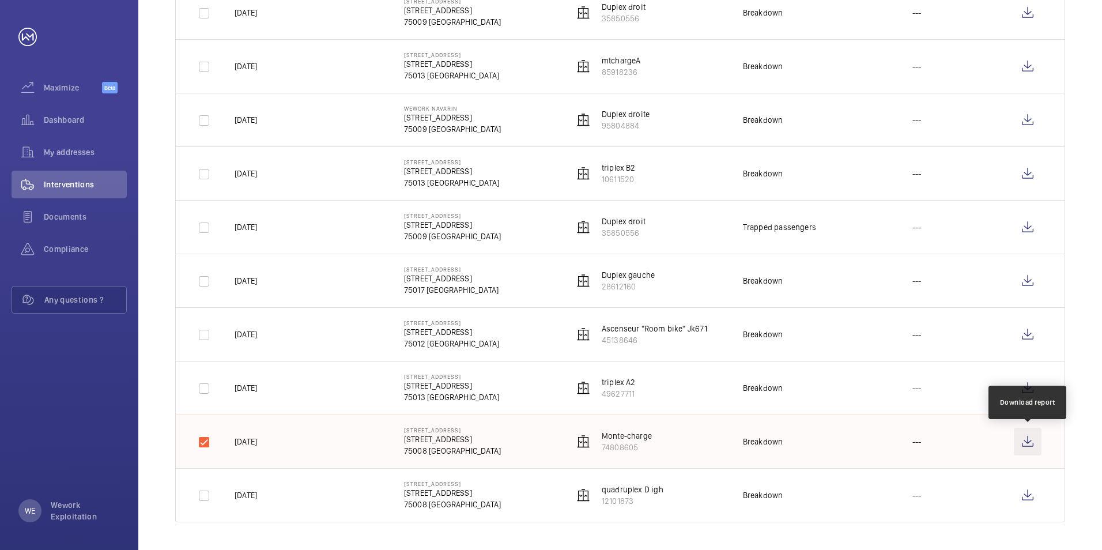
click at [1023, 441] on wm-front-icon-button at bounding box center [1028, 442] width 28 height 28
click at [206, 443] on input "checkbox" at bounding box center [204, 442] width 23 height 23
checkbox input "false"
click at [209, 394] on input "checkbox" at bounding box center [204, 388] width 23 height 23
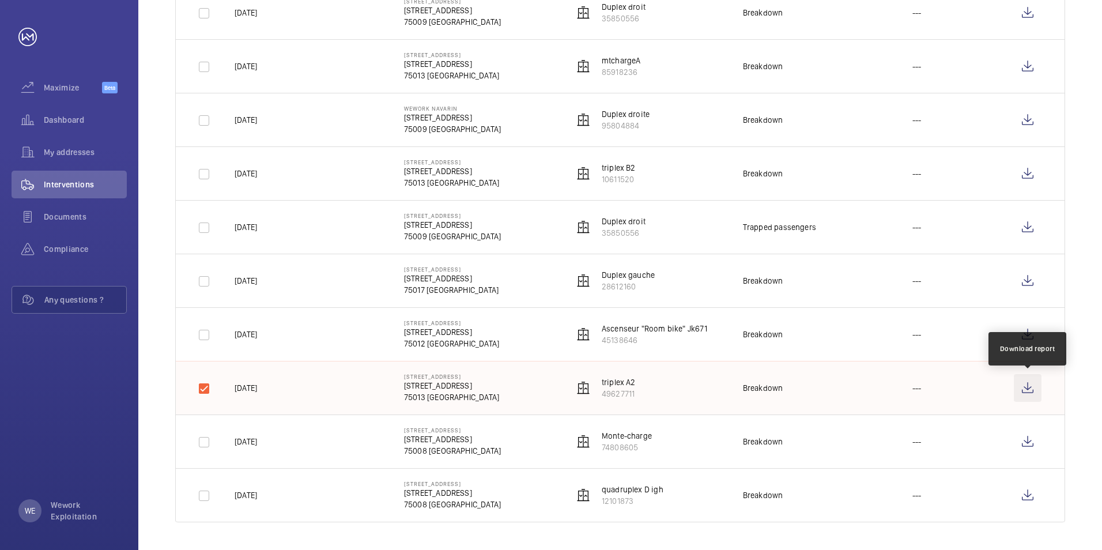
click at [1025, 387] on wm-front-icon-button at bounding box center [1028, 388] width 28 height 28
click at [208, 393] on input "checkbox" at bounding box center [204, 388] width 23 height 23
checkbox input "false"
click at [209, 337] on input "checkbox" at bounding box center [204, 334] width 23 height 23
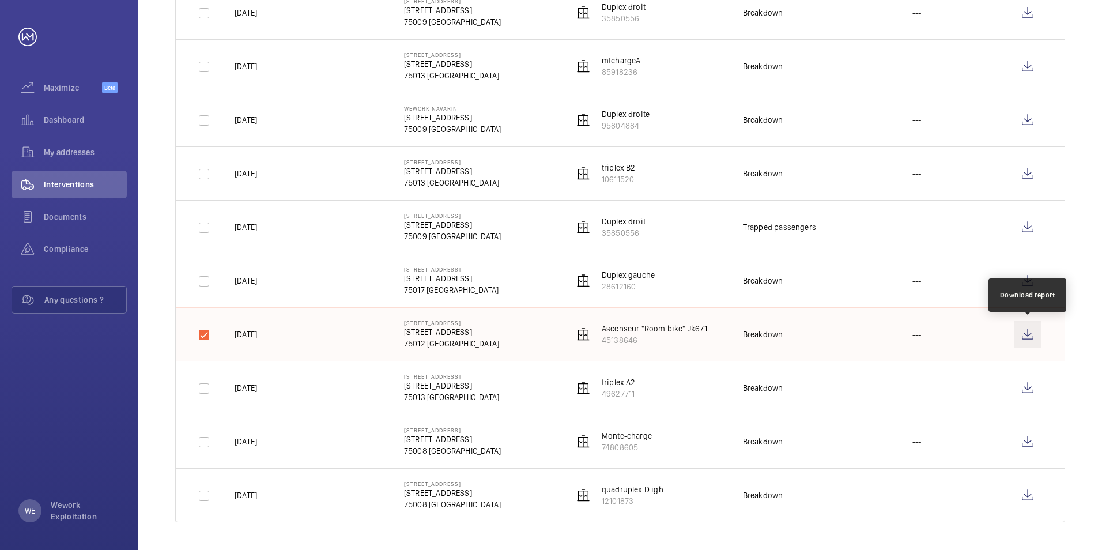
click at [1026, 330] on wm-front-icon-button at bounding box center [1028, 335] width 28 height 28
click at [205, 338] on input "checkbox" at bounding box center [204, 334] width 23 height 23
checkbox input "false"
click at [203, 283] on input "checkbox" at bounding box center [204, 281] width 23 height 23
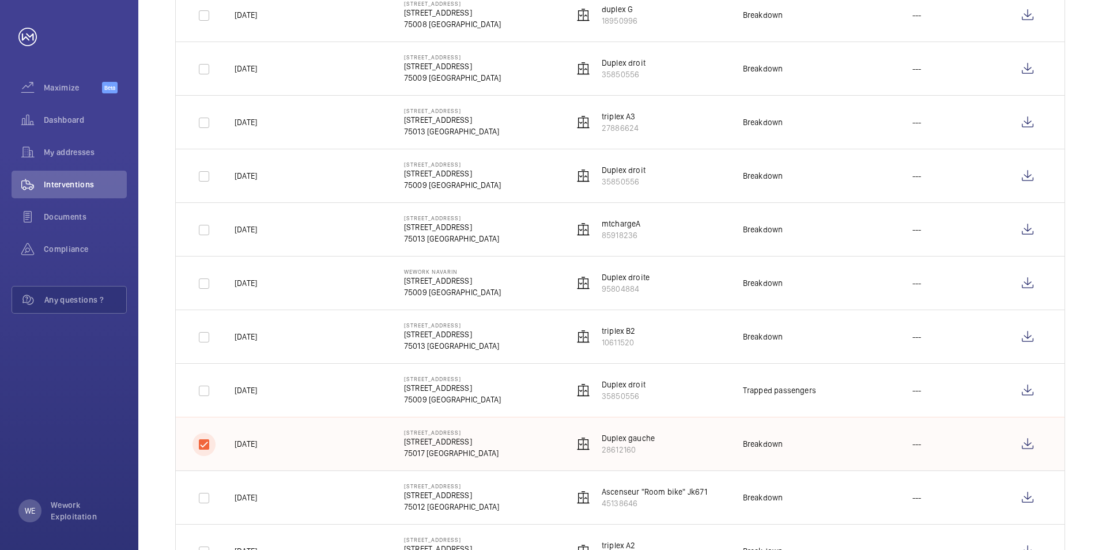
scroll to position [1211, 0]
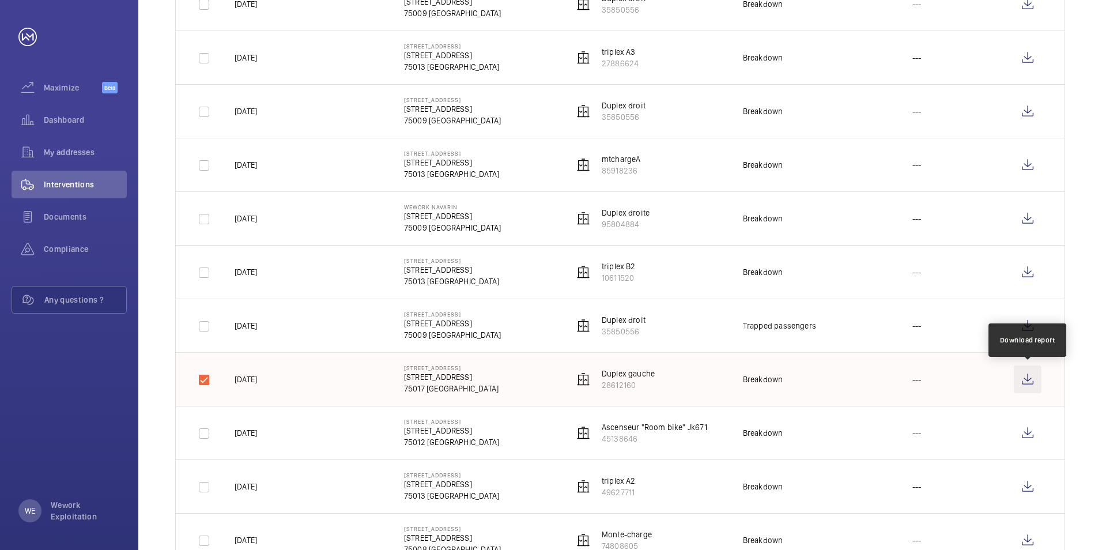
click at [1030, 382] on wm-front-icon-button at bounding box center [1028, 379] width 28 height 28
click at [208, 382] on input "checkbox" at bounding box center [204, 379] width 23 height 23
checkbox input "false"
click at [206, 331] on input "checkbox" at bounding box center [204, 326] width 23 height 23
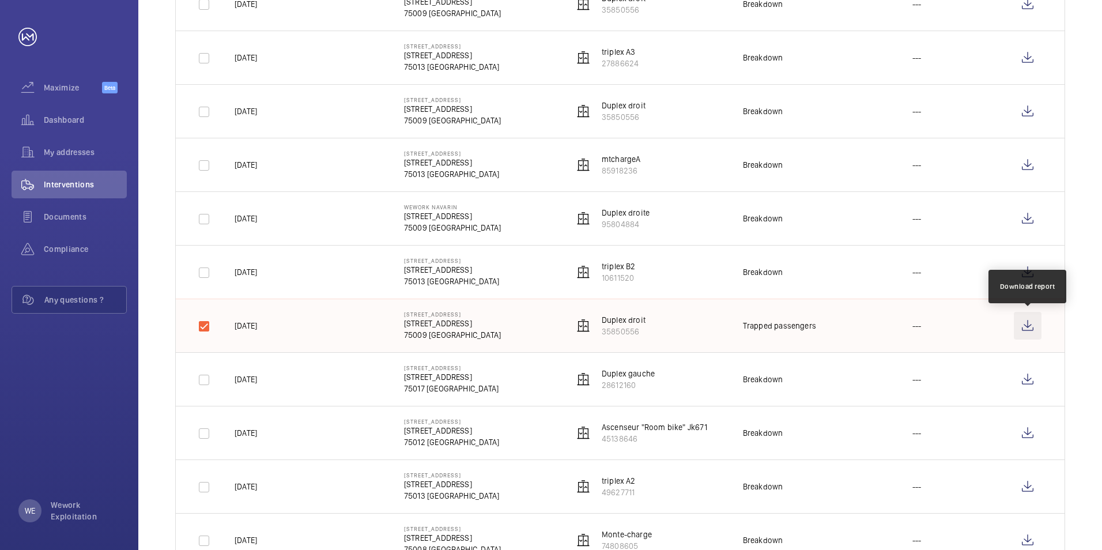
click at [1031, 325] on wm-front-icon-button at bounding box center [1028, 326] width 28 height 28
click at [207, 326] on input "checkbox" at bounding box center [204, 326] width 23 height 23
checkbox input "false"
click at [206, 277] on input "checkbox" at bounding box center [204, 272] width 23 height 23
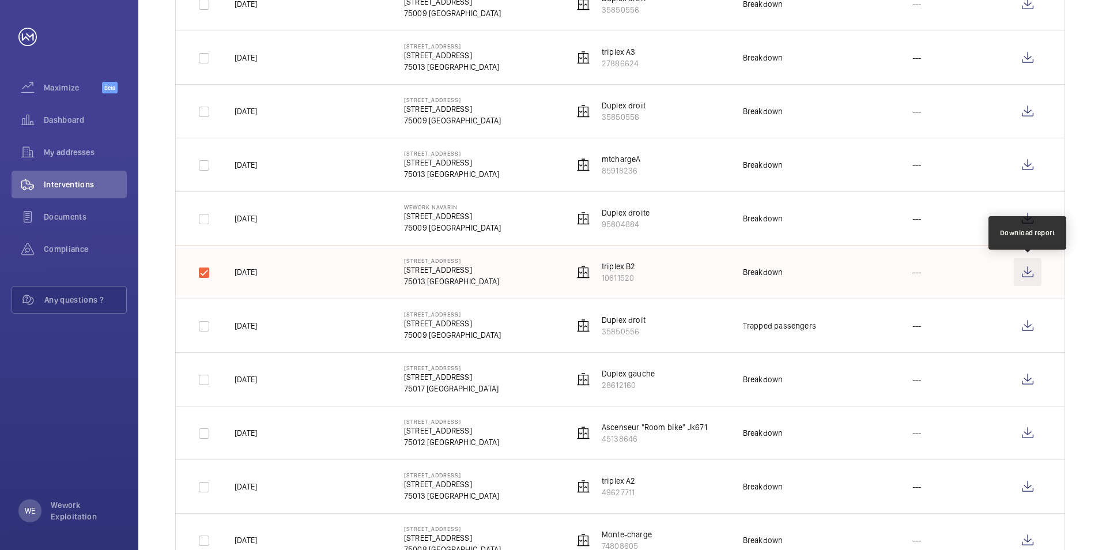
click at [1030, 269] on wm-front-icon-button at bounding box center [1028, 272] width 28 height 28
click at [206, 274] on input "checkbox" at bounding box center [204, 272] width 23 height 23
checkbox input "false"
click at [208, 217] on input "checkbox" at bounding box center [204, 219] width 23 height 23
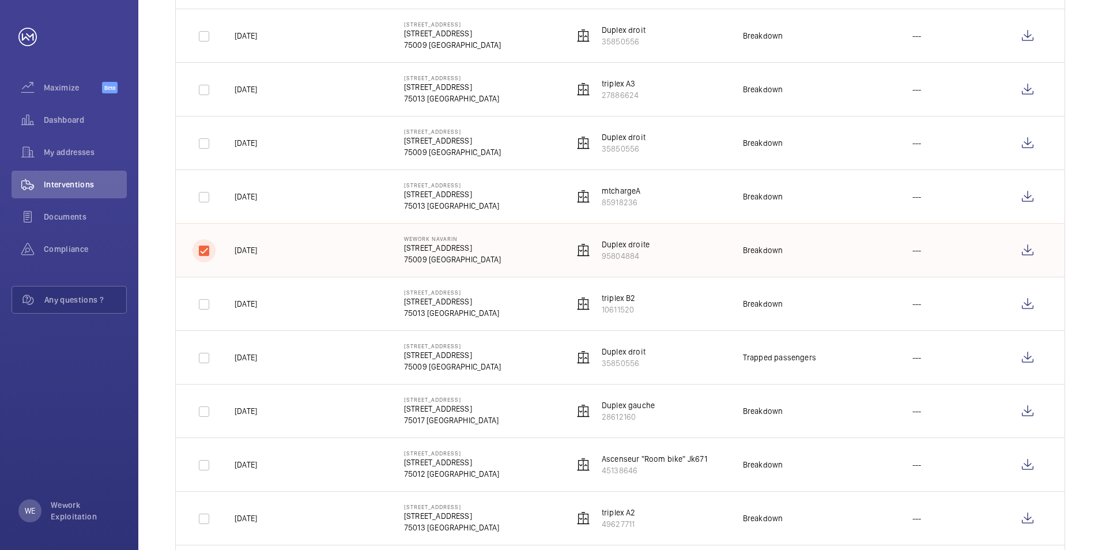
scroll to position [1136, 0]
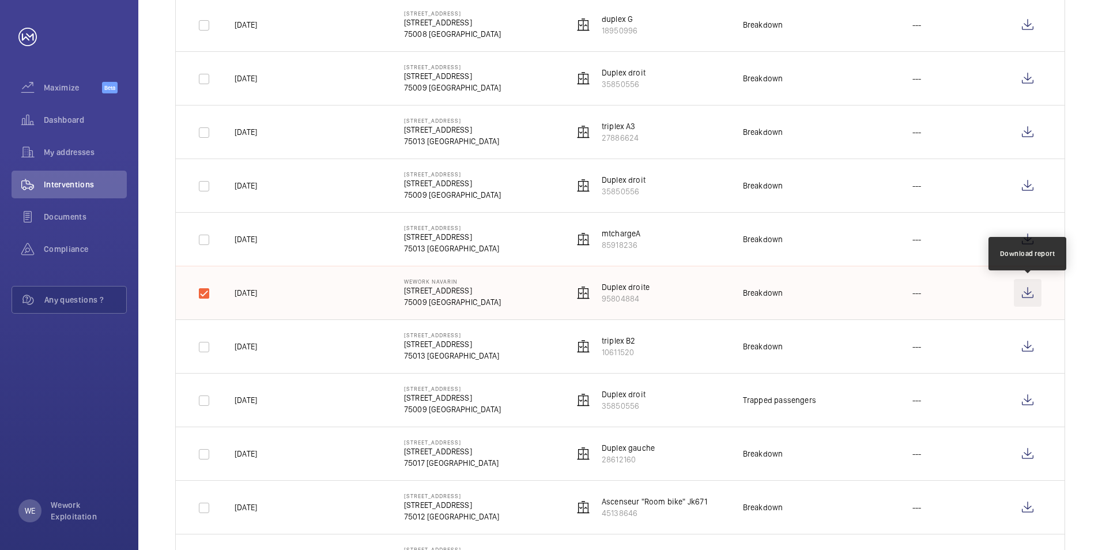
click at [1023, 291] on wm-front-icon-button at bounding box center [1028, 293] width 28 height 28
click at [207, 287] on input "checkbox" at bounding box center [204, 293] width 23 height 23
checkbox input "false"
click at [205, 248] on input "checkbox" at bounding box center [204, 239] width 23 height 23
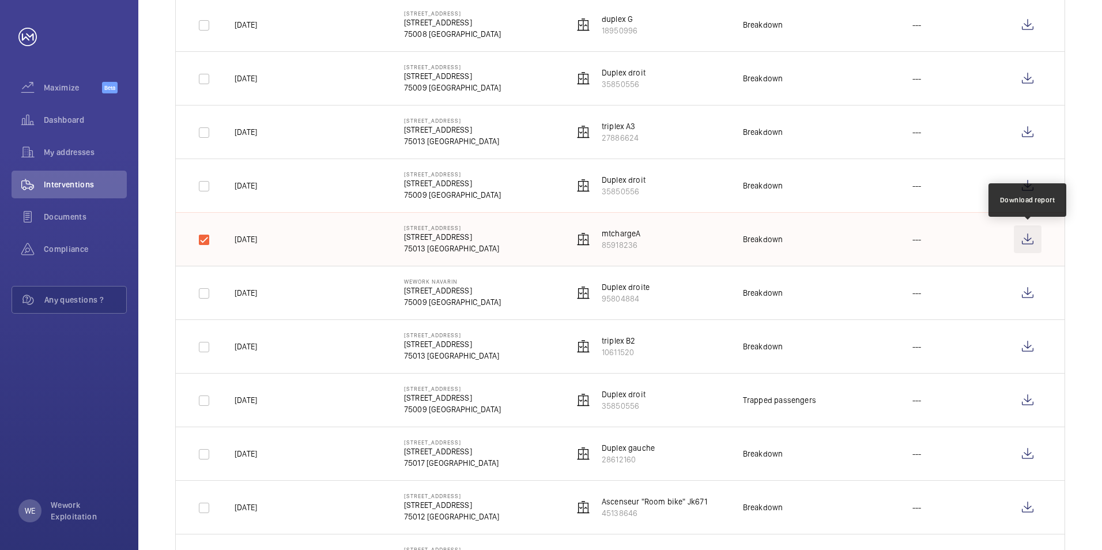
click at [1030, 245] on wm-front-icon-button at bounding box center [1028, 239] width 28 height 28
click at [207, 240] on input "checkbox" at bounding box center [204, 239] width 23 height 23
checkbox input "false"
click at [206, 189] on input "checkbox" at bounding box center [204, 186] width 23 height 23
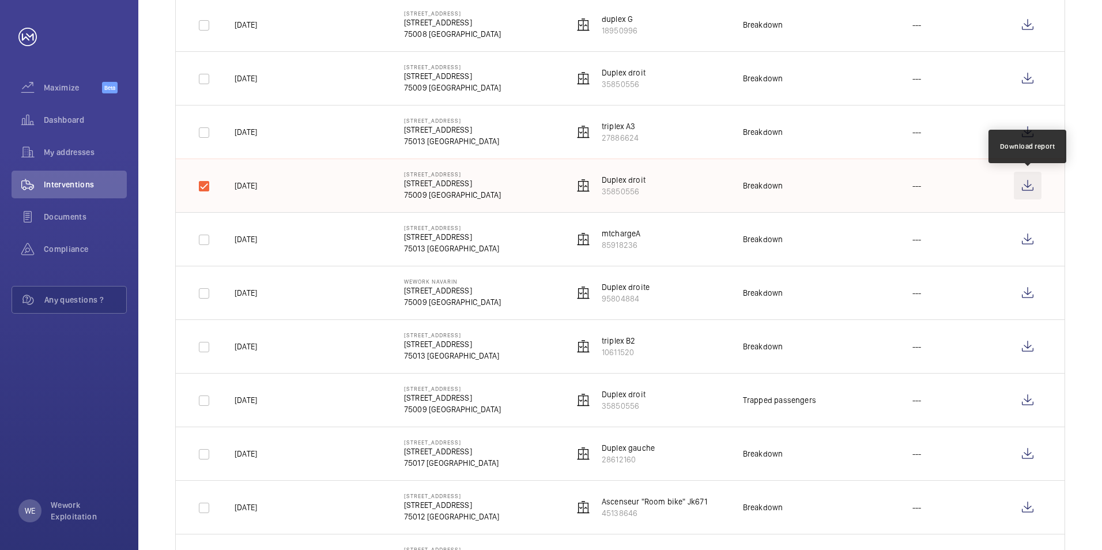
click at [1030, 190] on wm-front-icon-button at bounding box center [1028, 186] width 28 height 28
click at [199, 189] on input "checkbox" at bounding box center [204, 186] width 23 height 23
checkbox input "false"
drag, startPoint x: 211, startPoint y: 137, endPoint x: 213, endPoint y: 143, distance: 6.7
click at [211, 136] on input "checkbox" at bounding box center [204, 132] width 23 height 23
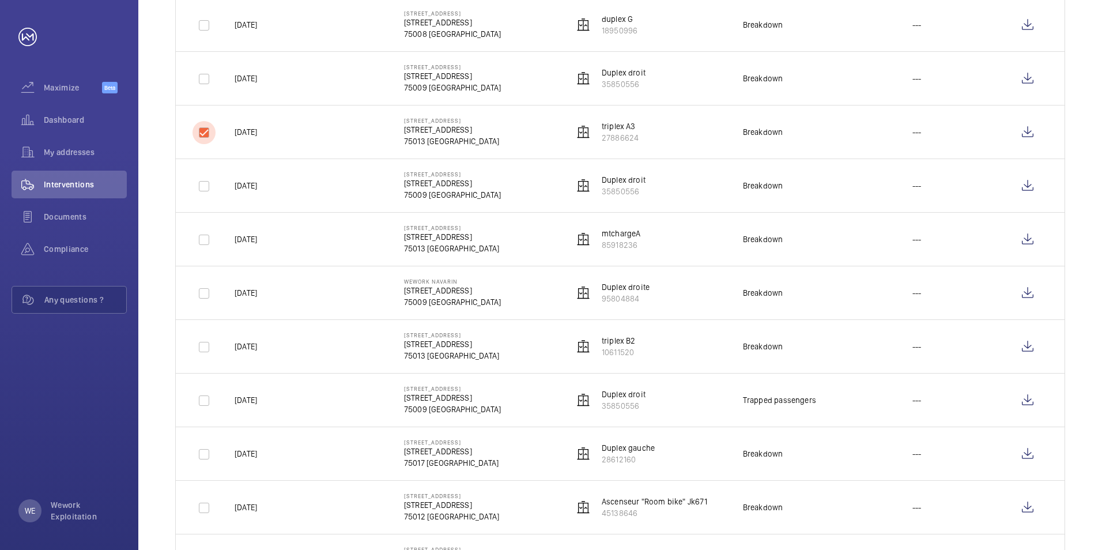
checkbox input "true"
click at [1024, 130] on wm-front-icon-button at bounding box center [1028, 132] width 28 height 28
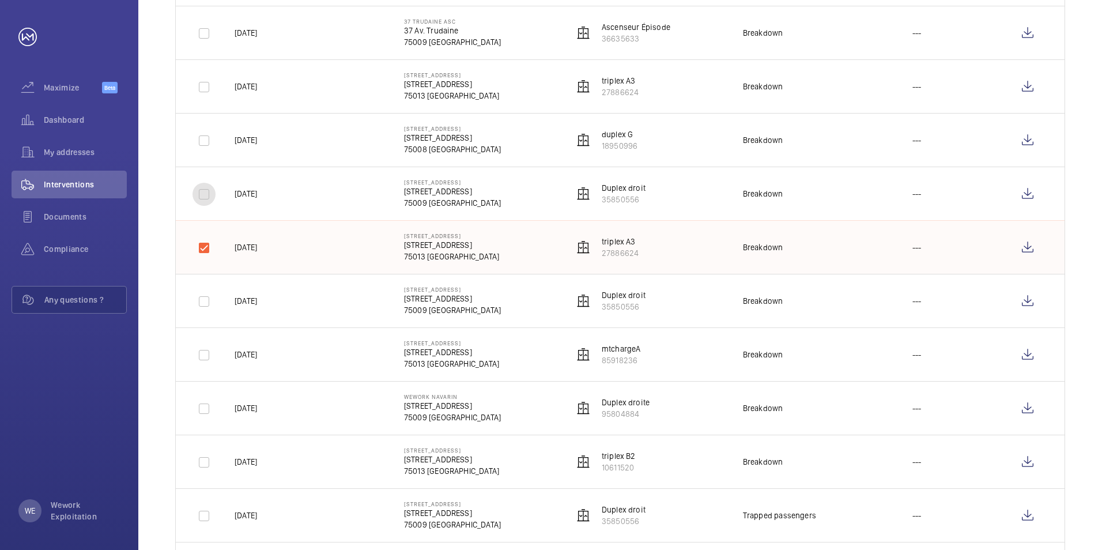
click at [207, 195] on input "checkbox" at bounding box center [204, 194] width 23 height 23
checkbox input "true"
click at [210, 246] on input "checkbox" at bounding box center [204, 247] width 23 height 23
checkbox input "false"
click at [1024, 195] on wm-front-icon-button at bounding box center [1028, 194] width 28 height 28
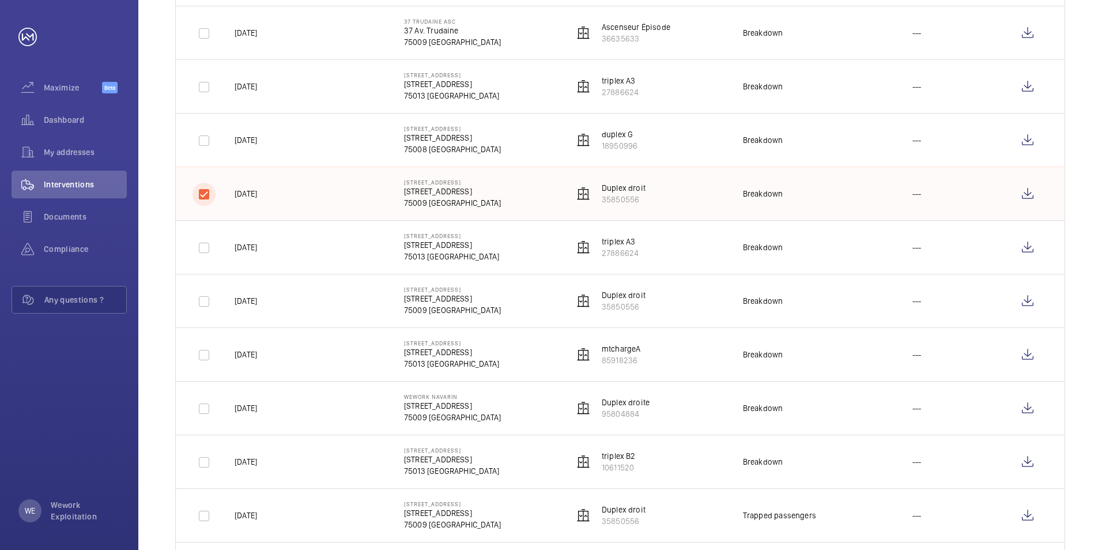
click at [202, 195] on input "checkbox" at bounding box center [204, 194] width 23 height 23
checkbox input "false"
click at [202, 144] on input "checkbox" at bounding box center [204, 140] width 23 height 23
click at [1025, 140] on wm-front-icon-button at bounding box center [1028, 140] width 28 height 28
click at [209, 140] on input "checkbox" at bounding box center [204, 140] width 23 height 23
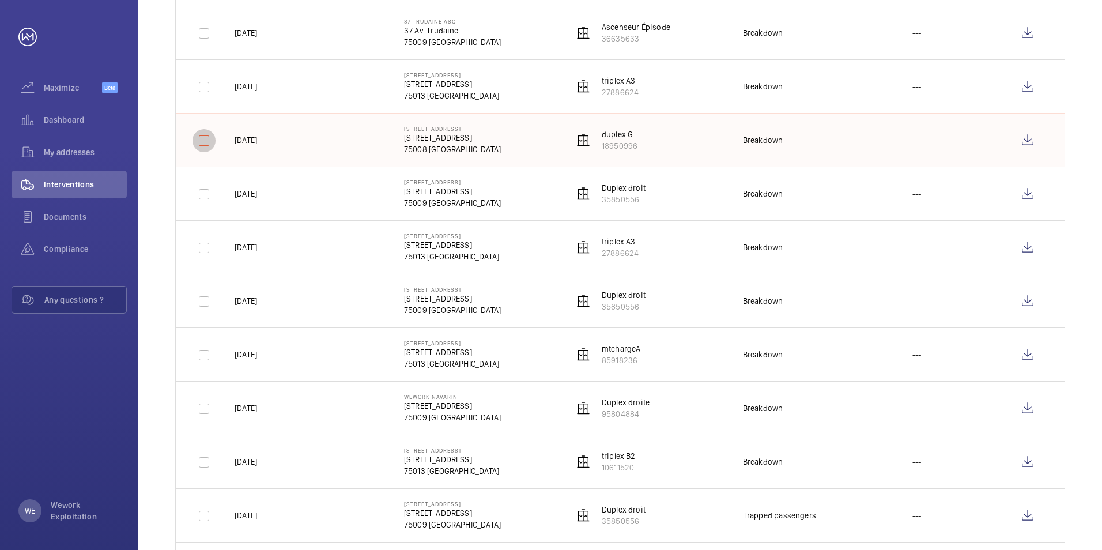
checkbox input "false"
click at [209, 89] on input "checkbox" at bounding box center [204, 87] width 23 height 23
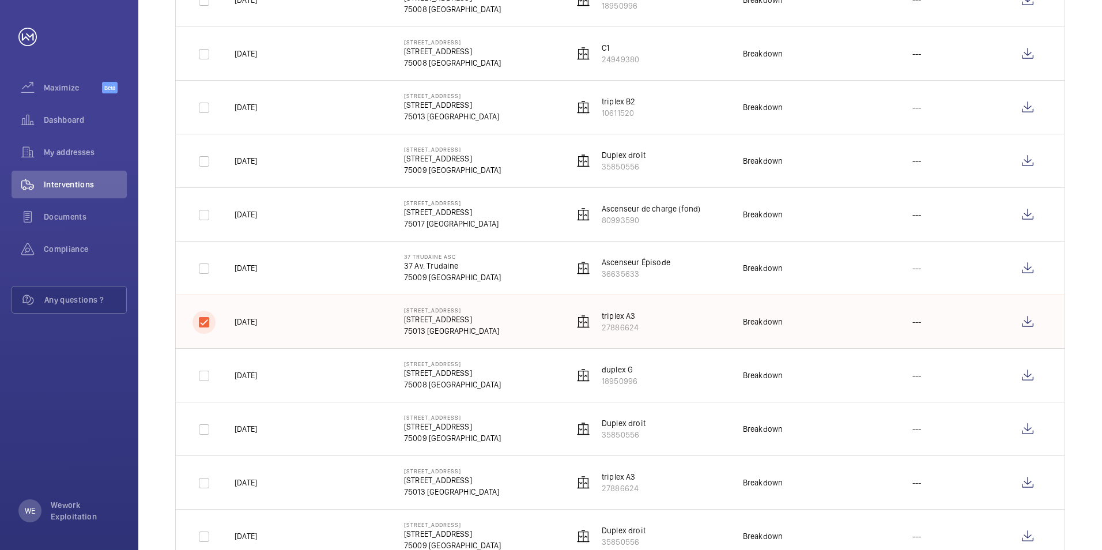
scroll to position [790, 0]
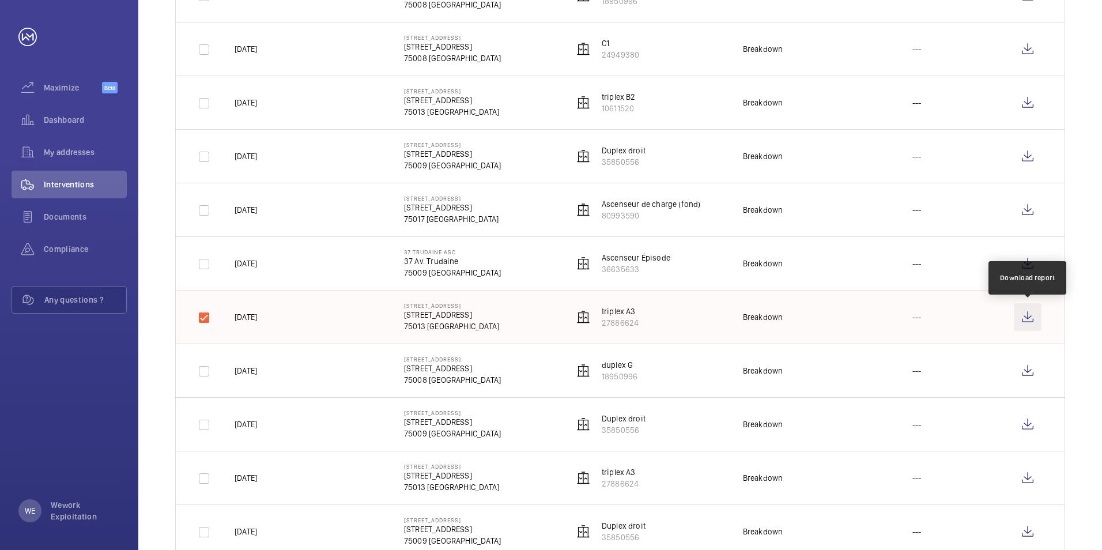
click at [1021, 316] on wm-front-icon-button at bounding box center [1028, 317] width 28 height 28
click at [208, 316] on input "checkbox" at bounding box center [204, 317] width 23 height 23
checkbox input "false"
click at [207, 267] on input "checkbox" at bounding box center [204, 264] width 23 height 23
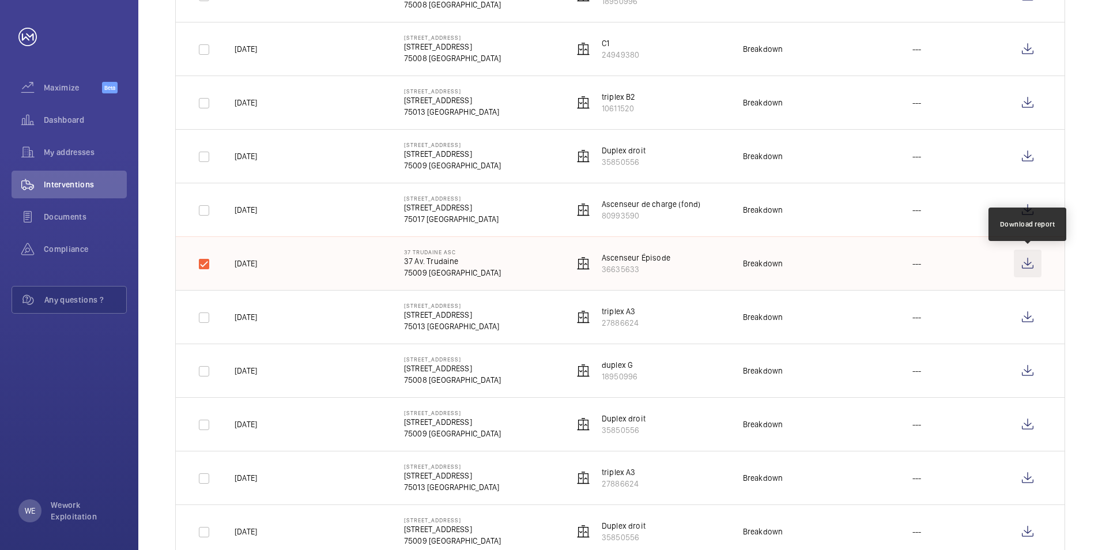
click at [1033, 263] on wm-front-icon-button at bounding box center [1028, 264] width 28 height 28
click at [205, 266] on input "checkbox" at bounding box center [204, 264] width 23 height 23
checkbox input "false"
click at [205, 214] on input "checkbox" at bounding box center [204, 210] width 23 height 23
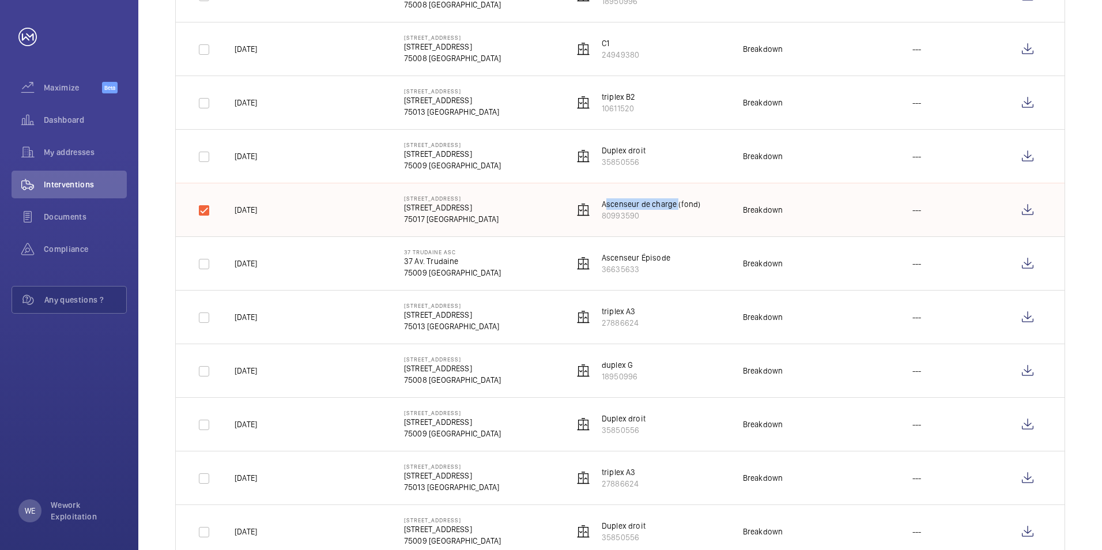
drag, startPoint x: 669, startPoint y: 204, endPoint x: 598, endPoint y: 204, distance: 71.5
click at [598, 204] on wm-front-device-cell "Ascenseur de charge (fond) 80993590" at bounding box center [637, 209] width 127 height 23
copy p "Ascenseur de charge"
click at [707, 203] on td "Ascenseur de charge (fond) 80993590" at bounding box center [639, 210] width 169 height 54
drag, startPoint x: 702, startPoint y: 199, endPoint x: 691, endPoint y: 211, distance: 15.9
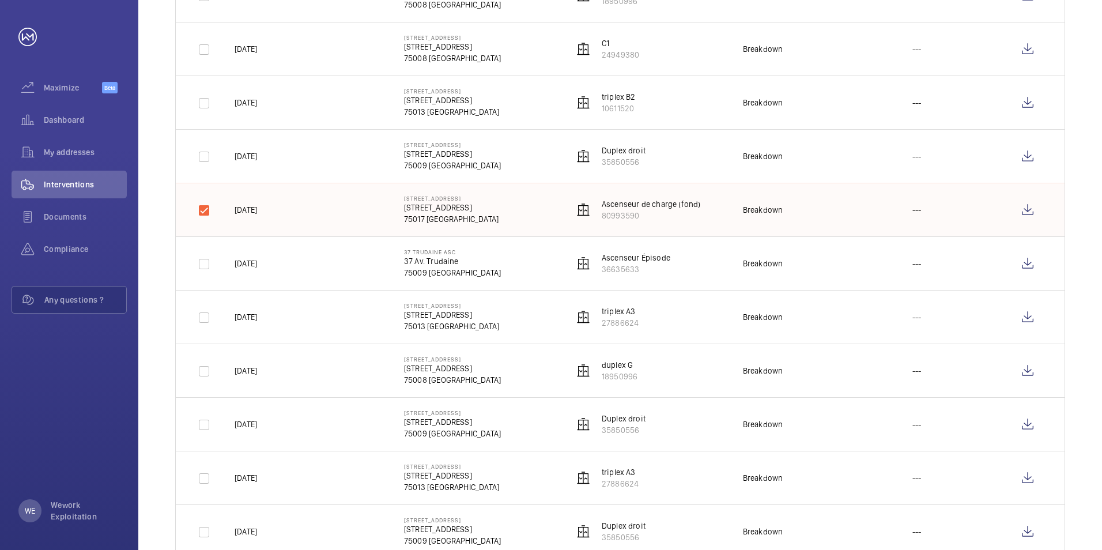
click at [691, 211] on td "Ascenseur de charge (fond) 80993590" at bounding box center [639, 210] width 169 height 54
click at [646, 227] on td "Ascenseur de charge (fond) 80993590" at bounding box center [639, 210] width 169 height 54
click at [646, 217] on p "80993590" at bounding box center [651, 216] width 99 height 12
drag, startPoint x: 603, startPoint y: 202, endPoint x: 699, endPoint y: 206, distance: 96.3
click at [699, 206] on td "Ascenseur de charge (fond) 80993590" at bounding box center [639, 210] width 169 height 54
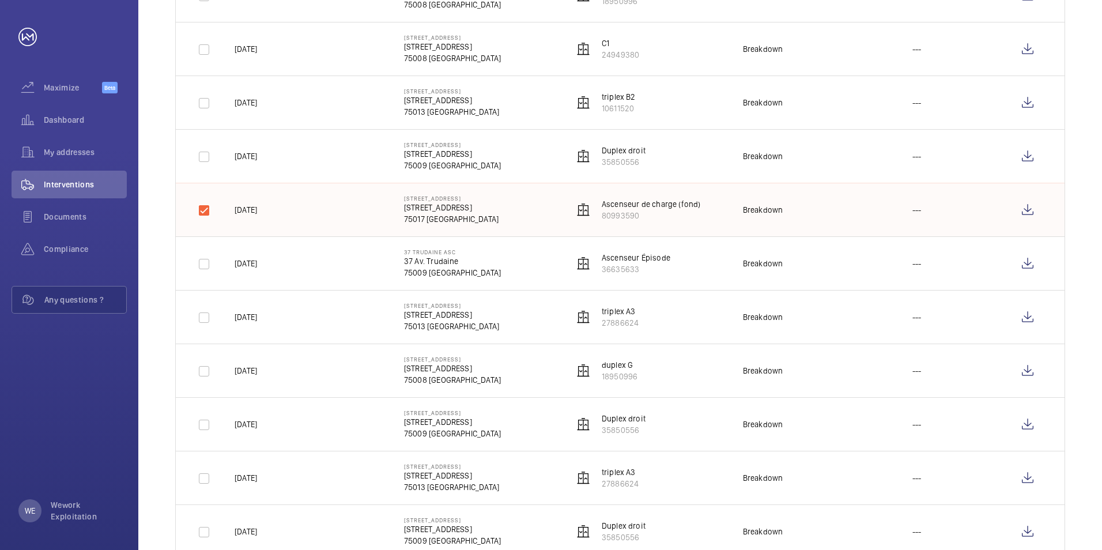
copy p "Ascenseur de charge (fond)"
click at [1025, 206] on wm-front-icon-button at bounding box center [1028, 210] width 28 height 28
click at [206, 206] on input "checkbox" at bounding box center [204, 210] width 23 height 23
checkbox input "false"
click at [203, 161] on input "checkbox" at bounding box center [204, 156] width 23 height 23
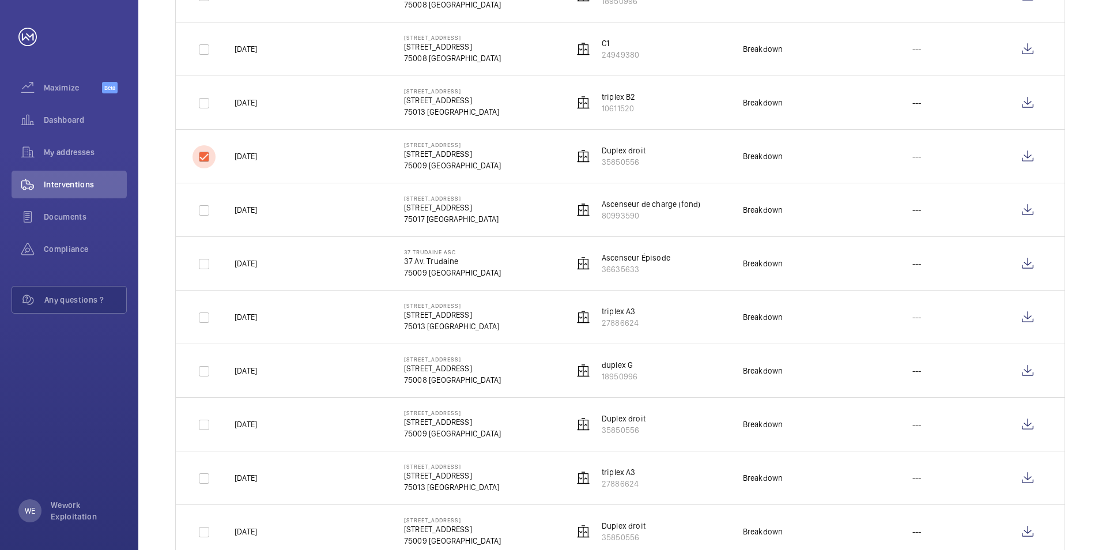
checkbox input "true"
click at [681, 217] on p "80993590" at bounding box center [651, 216] width 99 height 12
click at [1024, 151] on wm-front-icon-button at bounding box center [1028, 156] width 28 height 28
click at [202, 104] on input "checkbox" at bounding box center [204, 103] width 23 height 23
checkbox input "true"
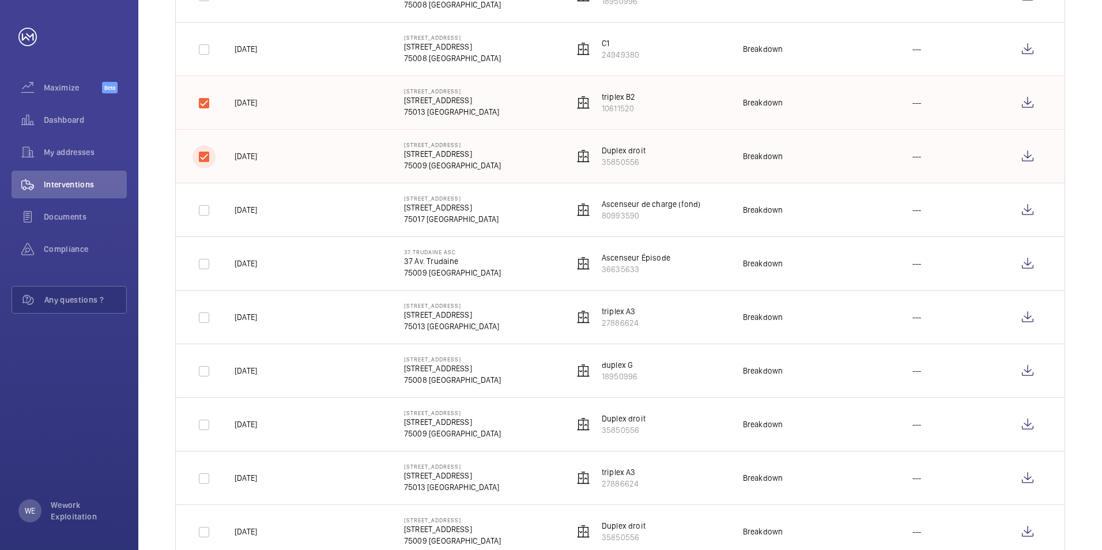
click at [198, 160] on input "checkbox" at bounding box center [204, 156] width 23 height 23
checkbox input "false"
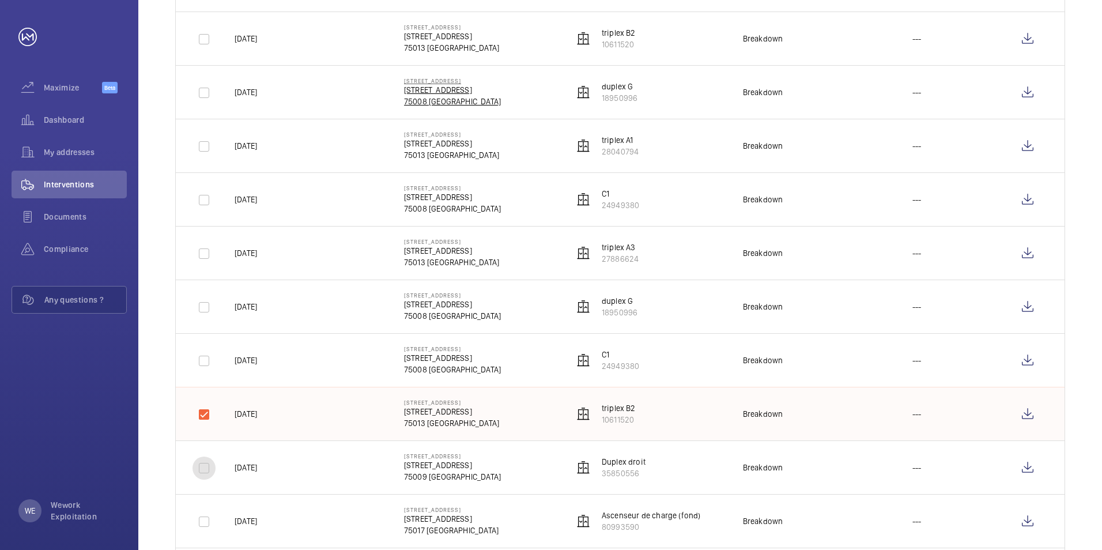
scroll to position [617, 0]
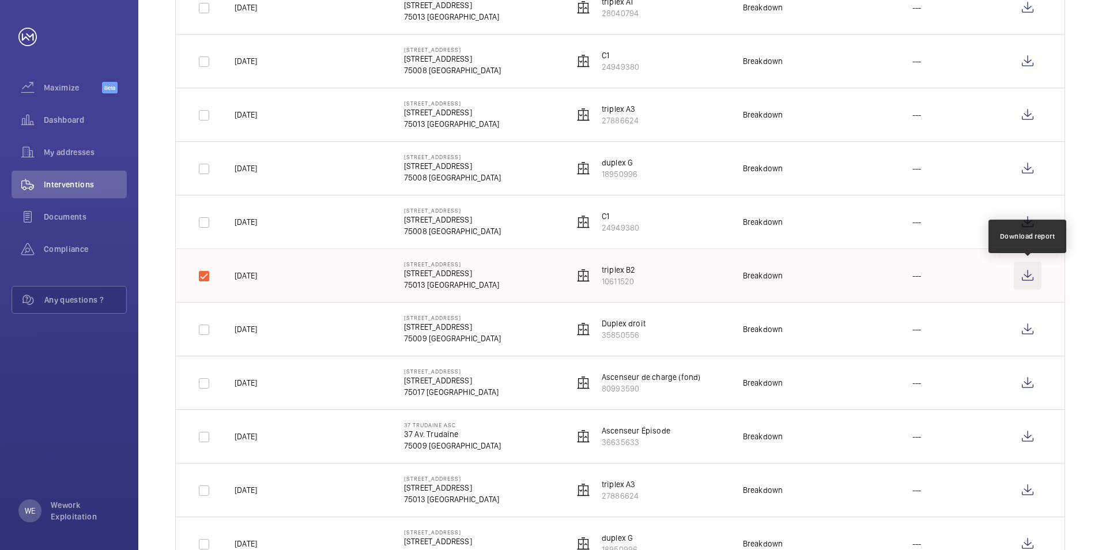
click at [1027, 278] on wm-front-icon-button at bounding box center [1028, 276] width 28 height 28
click at [208, 223] on input "checkbox" at bounding box center [204, 222] width 23 height 23
checkbox input "true"
click at [207, 274] on input "checkbox" at bounding box center [204, 276] width 23 height 23
checkbox input "false"
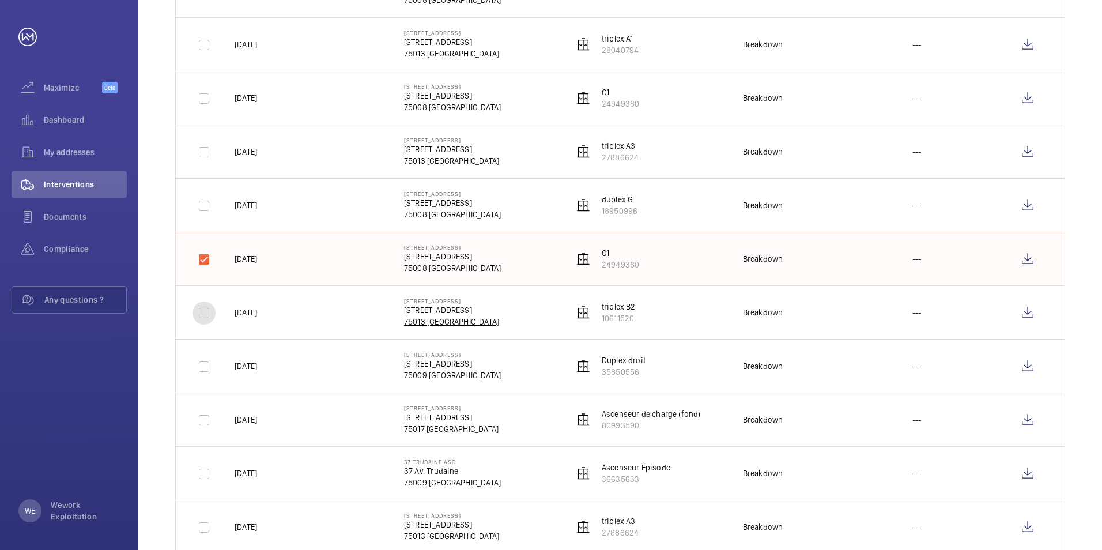
scroll to position [560, 0]
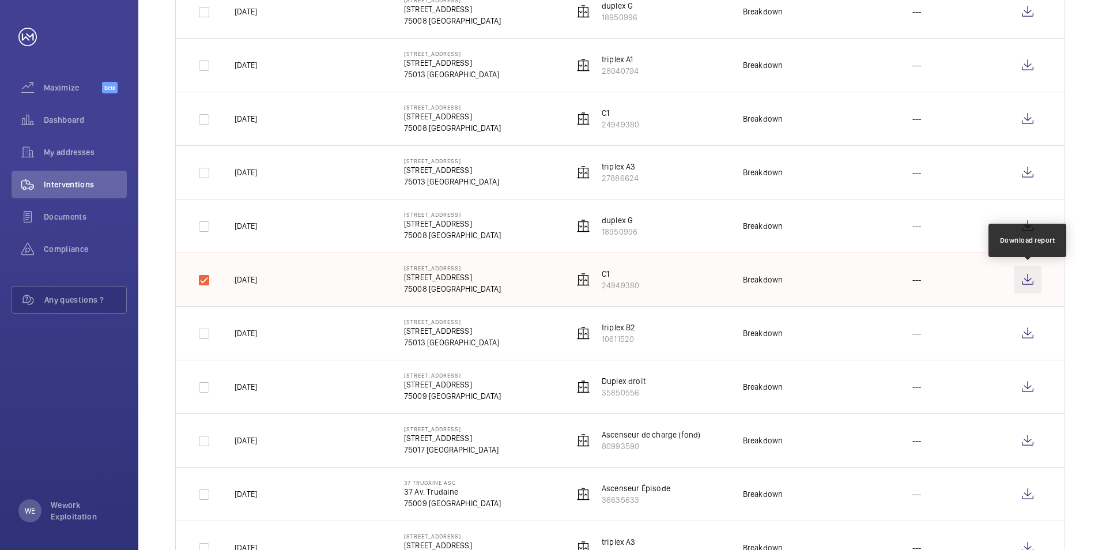
click at [1025, 278] on wm-front-icon-button at bounding box center [1028, 280] width 28 height 28
click at [210, 280] on input "checkbox" at bounding box center [204, 280] width 23 height 23
checkbox input "false"
click at [206, 227] on input "checkbox" at bounding box center [204, 226] width 23 height 23
checkbox input "true"
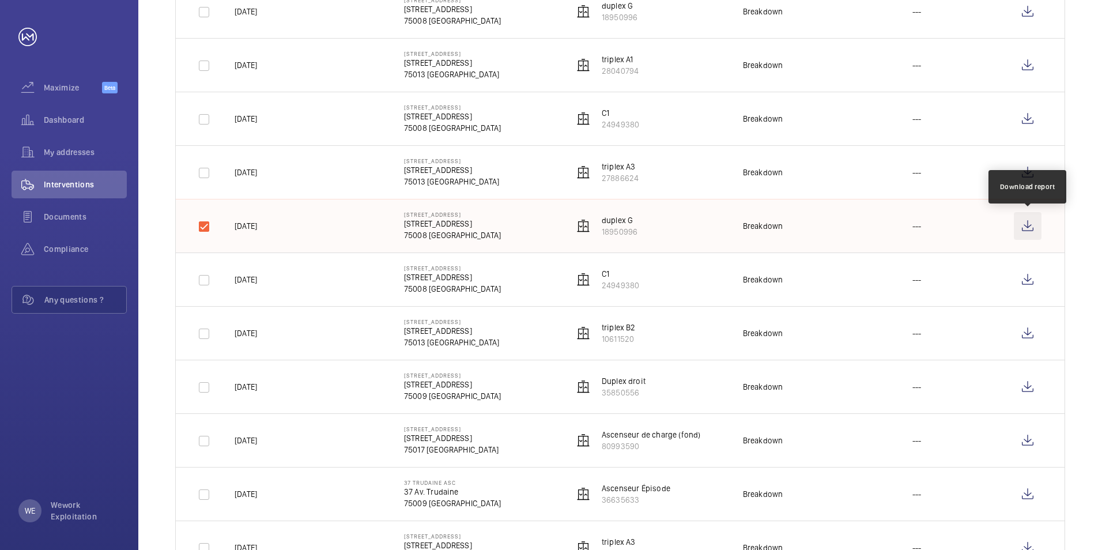
click at [1028, 234] on wm-front-icon-button at bounding box center [1028, 226] width 28 height 28
click at [209, 174] on input "checkbox" at bounding box center [204, 172] width 23 height 23
checkbox input "true"
click at [208, 221] on input "checkbox" at bounding box center [204, 226] width 23 height 23
checkbox input "false"
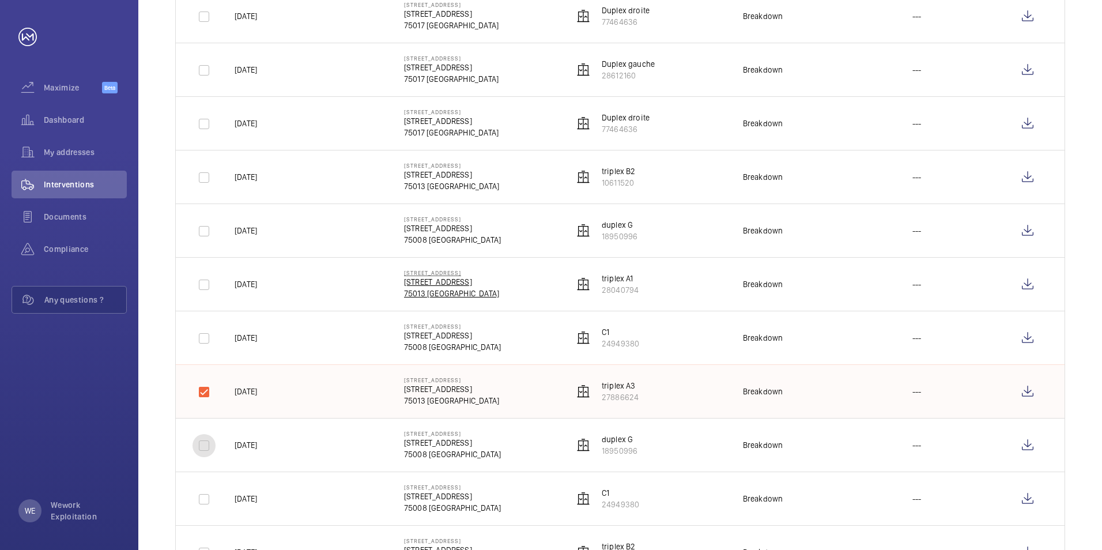
scroll to position [387, 0]
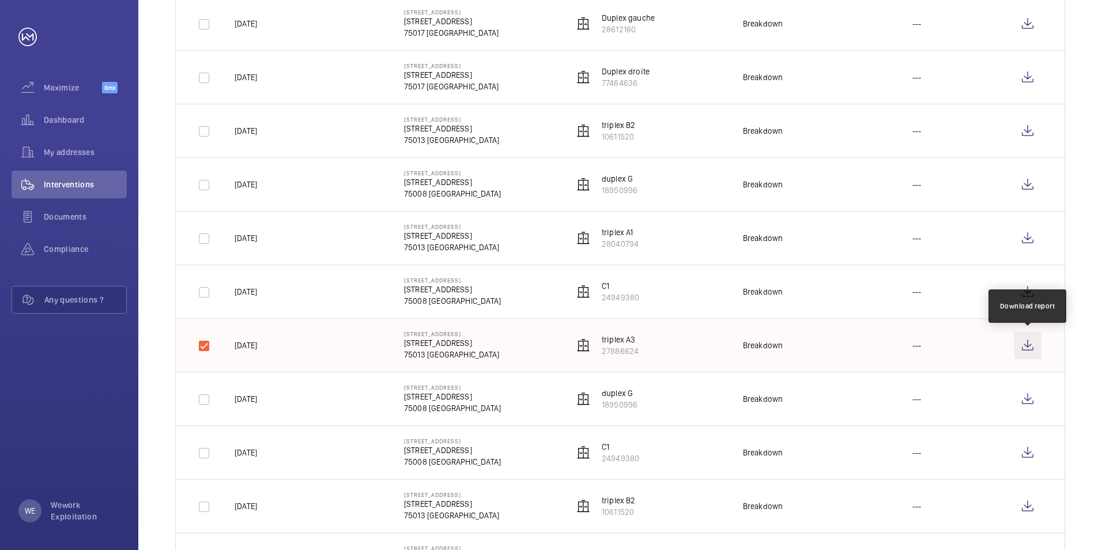
click at [1022, 339] on wm-front-icon-button at bounding box center [1028, 345] width 28 height 28
click at [208, 293] on input "checkbox" at bounding box center [204, 292] width 23 height 23
checkbox input "true"
click at [206, 350] on input "checkbox" at bounding box center [204, 345] width 23 height 23
checkbox input "false"
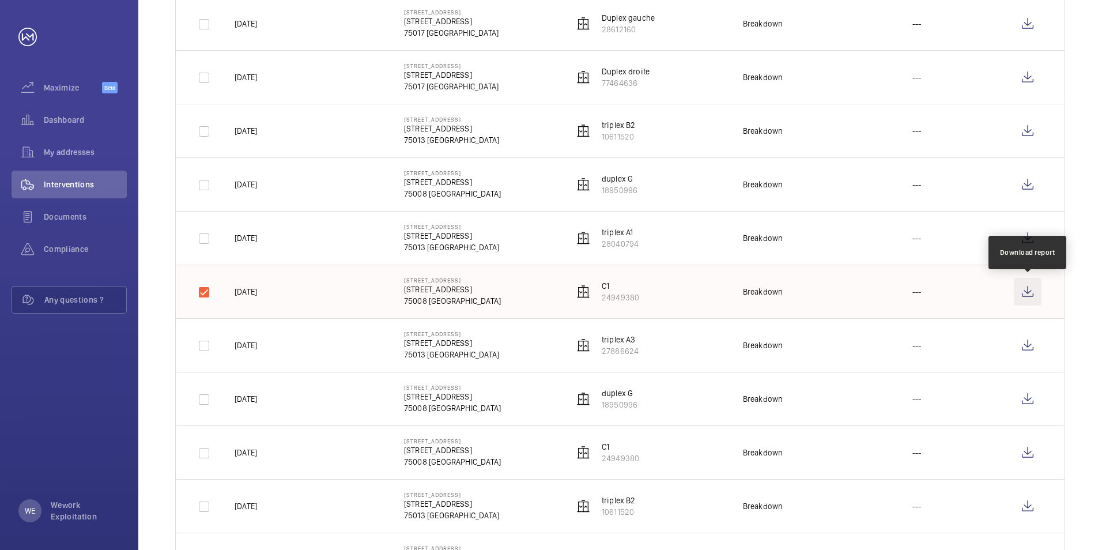
click at [1030, 291] on wm-front-icon-button at bounding box center [1028, 292] width 28 height 28
click at [204, 242] on input "checkbox" at bounding box center [204, 238] width 23 height 23
checkbox input "true"
click at [207, 290] on input "checkbox" at bounding box center [204, 292] width 23 height 23
checkbox input "false"
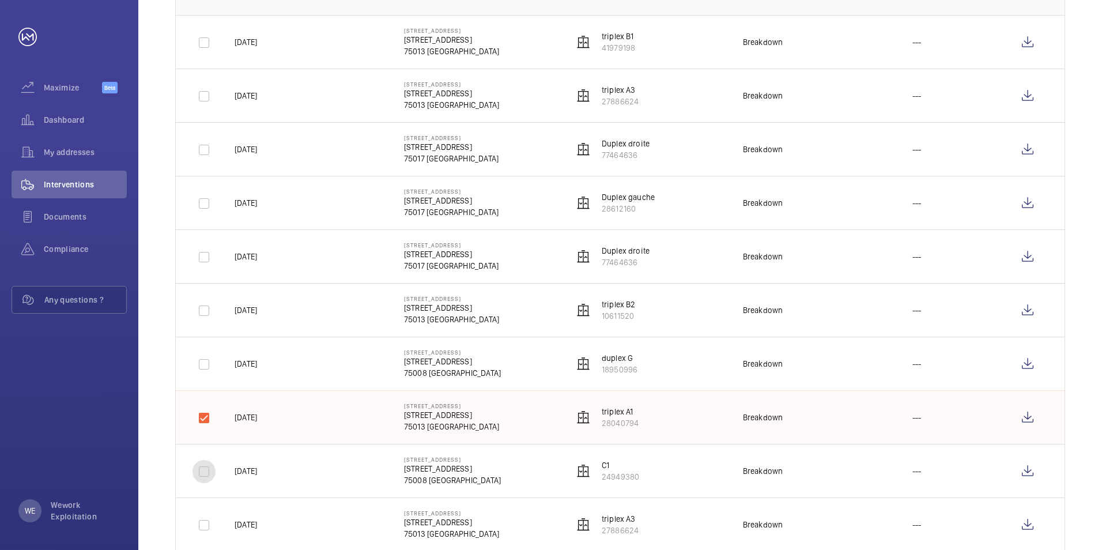
scroll to position [272, 0]
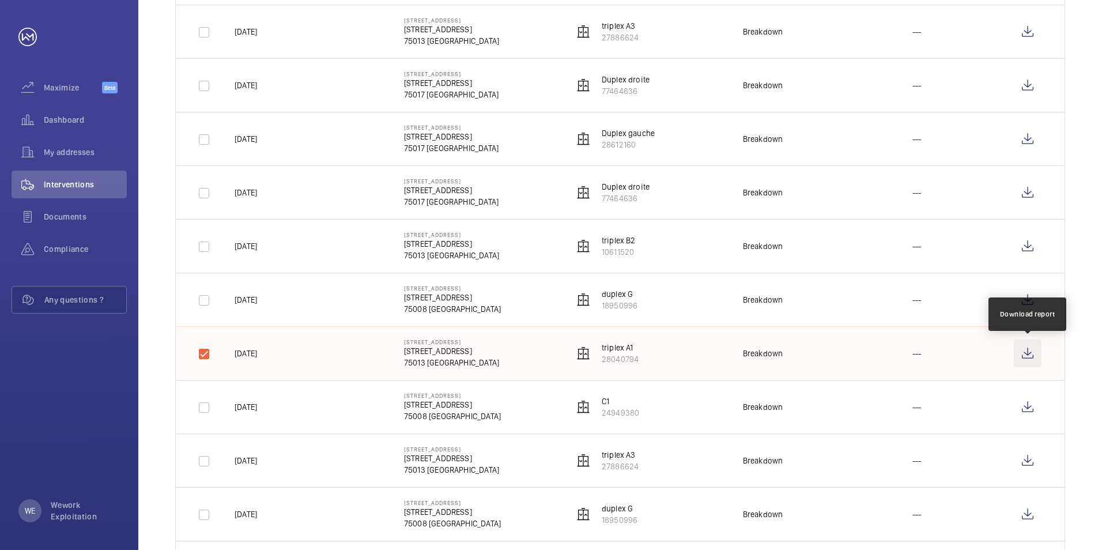
click at [1027, 351] on wm-front-icon-button at bounding box center [1028, 354] width 28 height 28
click at [204, 296] on input "checkbox" at bounding box center [204, 300] width 23 height 23
checkbox input "true"
drag, startPoint x: 204, startPoint y: 345, endPoint x: 204, endPoint y: 353, distance: 8.1
click at [204, 350] on input "checkbox" at bounding box center [204, 353] width 23 height 23
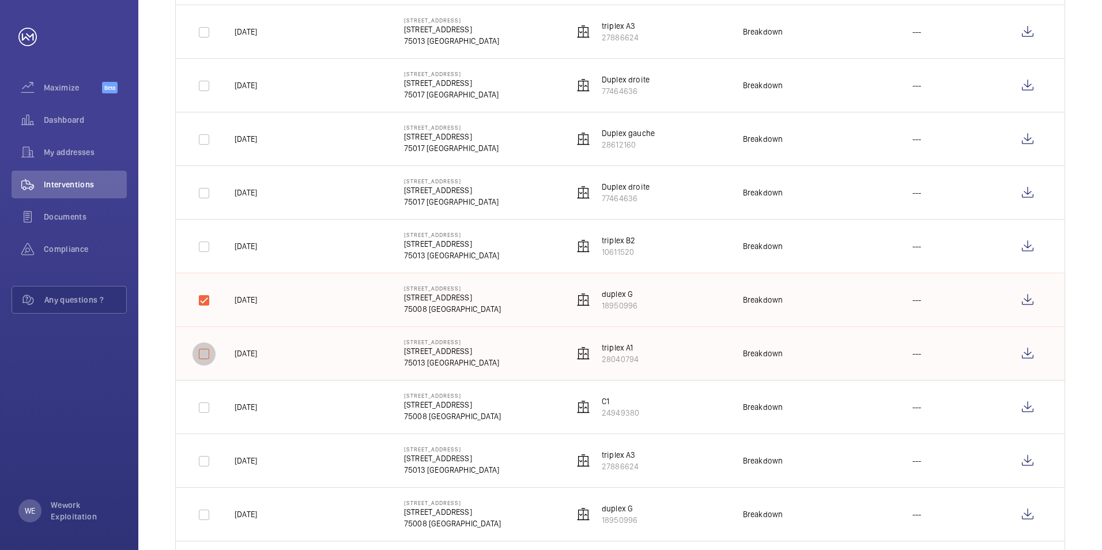
checkbox input "false"
click at [1023, 297] on wm-front-icon-button at bounding box center [1028, 300] width 28 height 28
click at [208, 246] on input "checkbox" at bounding box center [204, 246] width 23 height 23
checkbox input "true"
click at [205, 299] on input "checkbox" at bounding box center [204, 300] width 23 height 23
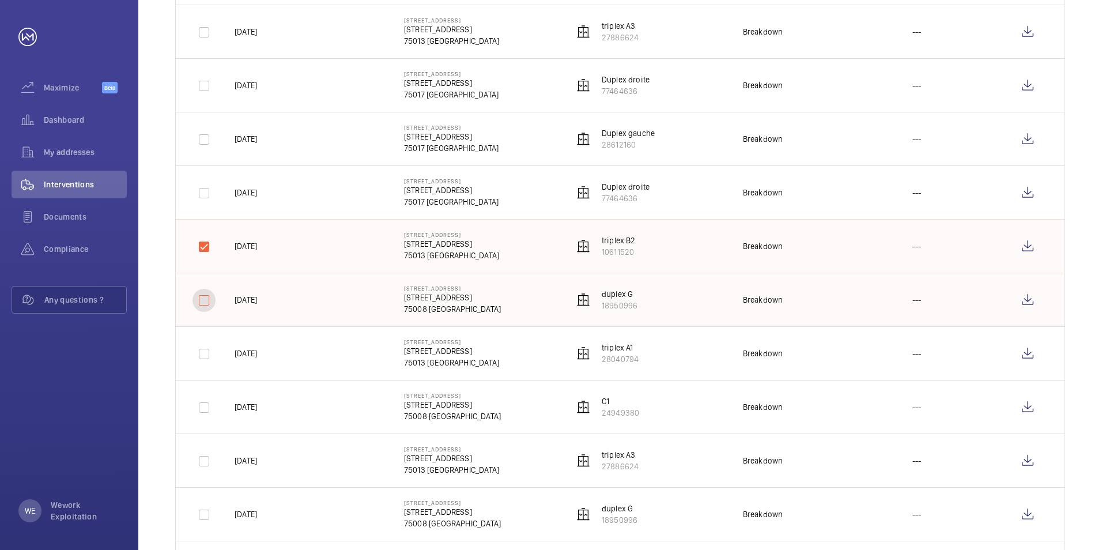
checkbox input "false"
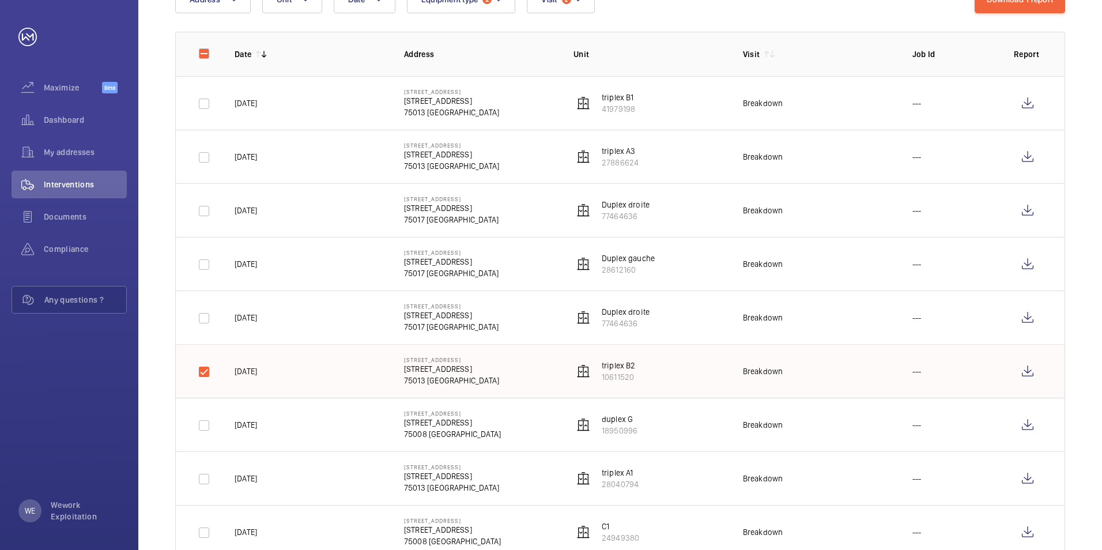
scroll to position [156, 0]
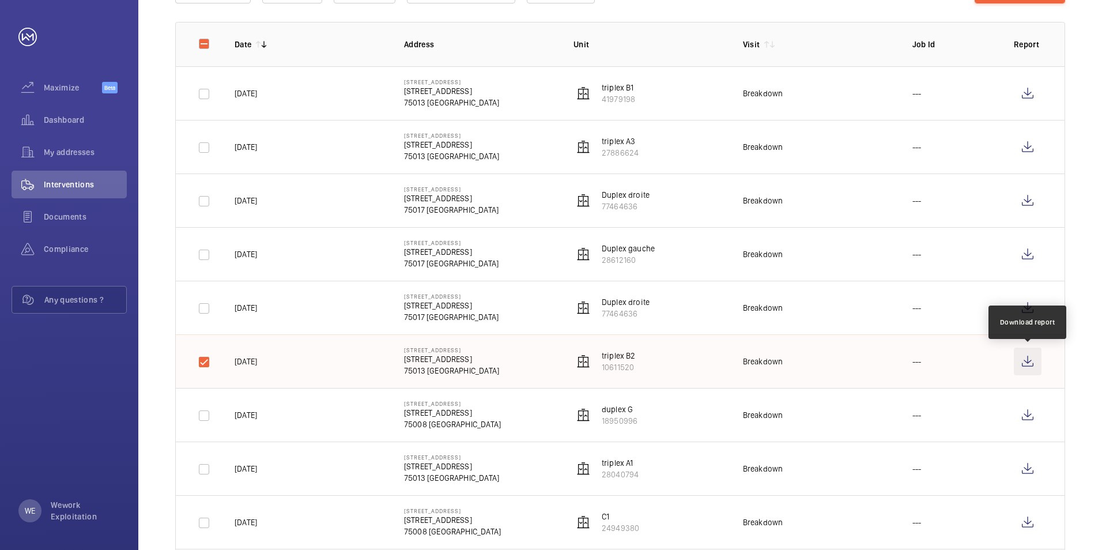
click at [1028, 363] on wm-front-icon-button at bounding box center [1028, 362] width 28 height 28
click at [203, 307] on input "checkbox" at bounding box center [204, 308] width 23 height 23
checkbox input "true"
click at [202, 360] on input "checkbox" at bounding box center [204, 362] width 23 height 23
checkbox input "false"
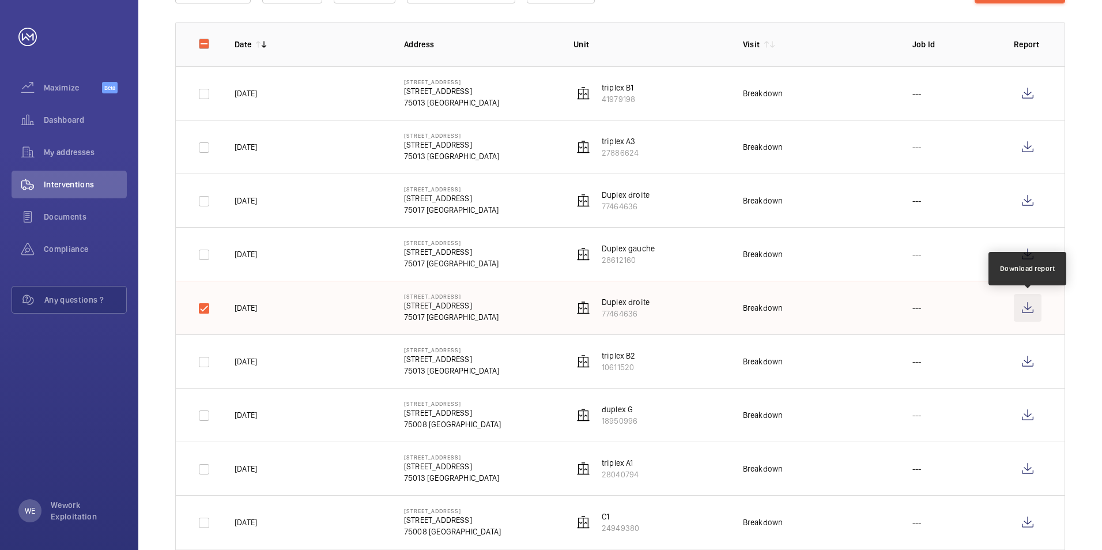
click at [1030, 306] on wm-front-icon-button at bounding box center [1028, 308] width 28 height 28
click at [204, 261] on input "checkbox" at bounding box center [204, 254] width 23 height 23
checkbox input "true"
click at [205, 307] on input "checkbox" at bounding box center [204, 308] width 23 height 23
checkbox input "false"
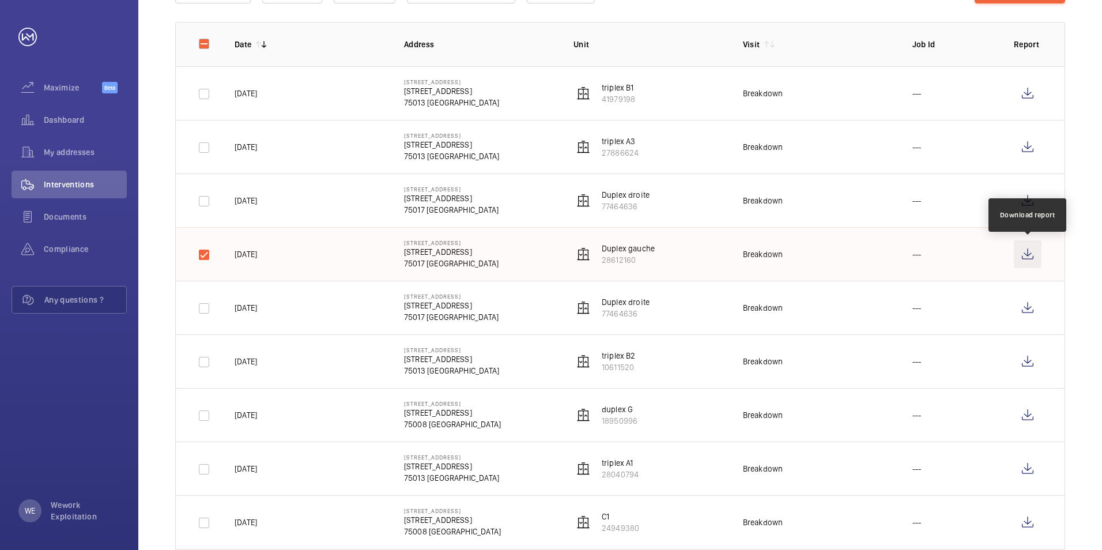
click at [1022, 254] on wm-front-icon-button at bounding box center [1028, 254] width 28 height 28
click at [210, 205] on input "checkbox" at bounding box center [204, 201] width 23 height 23
checkbox input "true"
click at [211, 250] on input "checkbox" at bounding box center [204, 254] width 23 height 23
checkbox input "false"
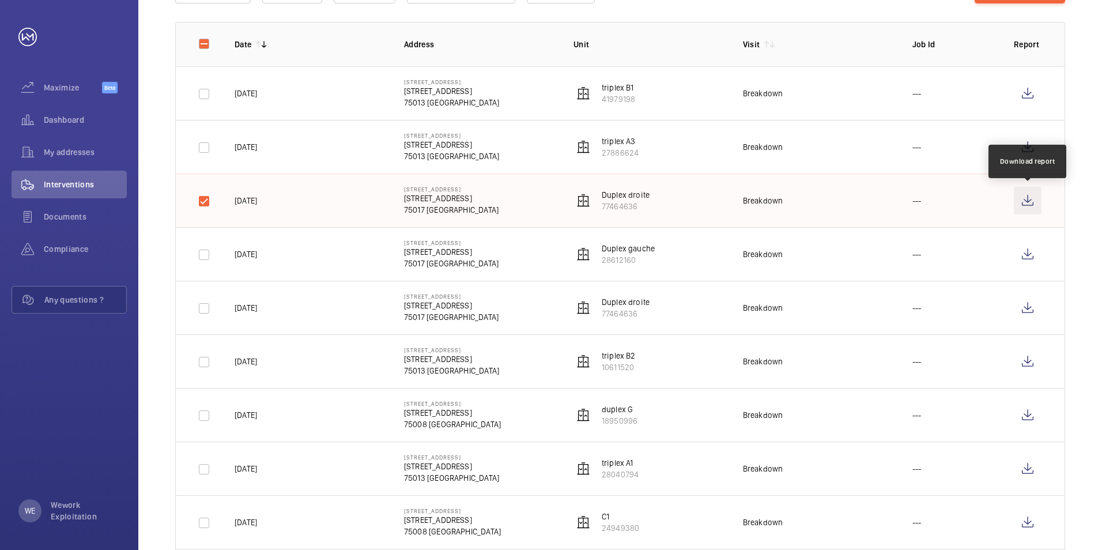
click at [1032, 197] on wm-front-icon-button at bounding box center [1028, 201] width 28 height 28
click at [200, 151] on input "checkbox" at bounding box center [204, 147] width 23 height 23
checkbox input "true"
click at [203, 197] on input "checkbox" at bounding box center [204, 201] width 23 height 23
checkbox input "false"
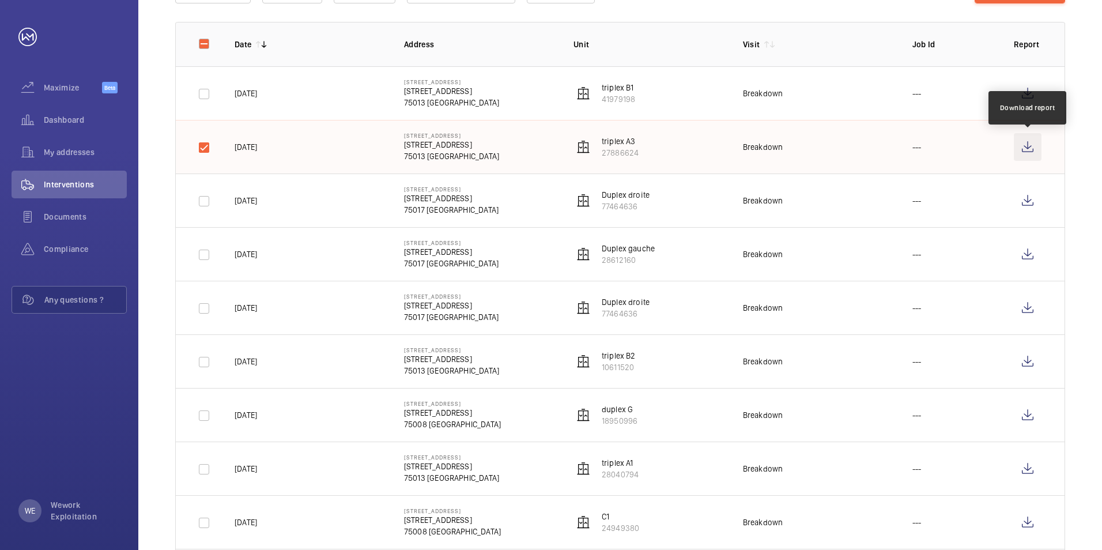
click at [1031, 146] on wm-front-icon-button at bounding box center [1028, 147] width 28 height 28
click at [204, 98] on input "checkbox" at bounding box center [204, 93] width 23 height 23
checkbox input "true"
click at [203, 144] on input "checkbox" at bounding box center [204, 147] width 23 height 23
checkbox input "false"
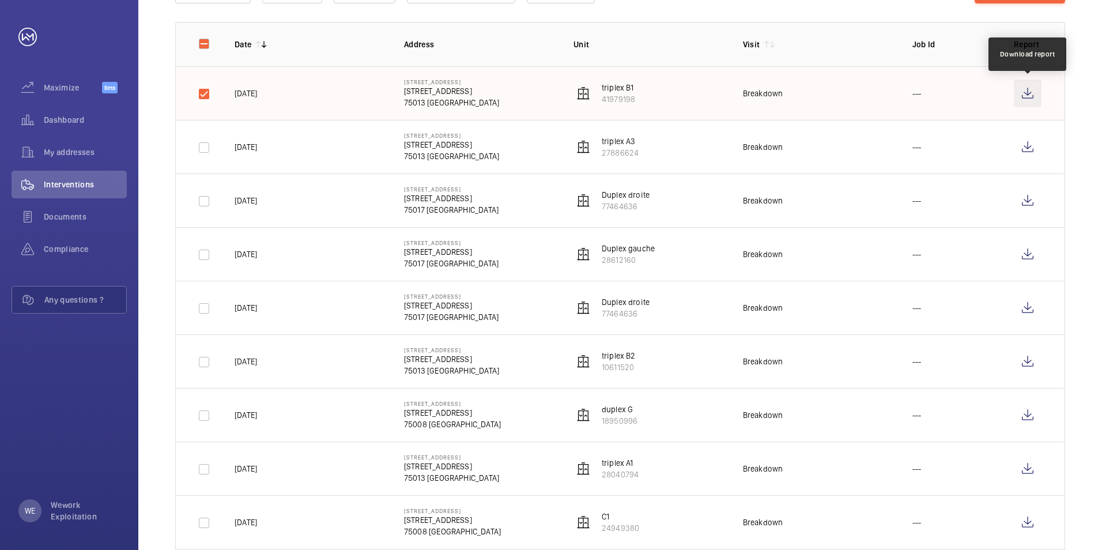
click at [1027, 88] on wm-front-icon-button at bounding box center [1028, 94] width 28 height 28
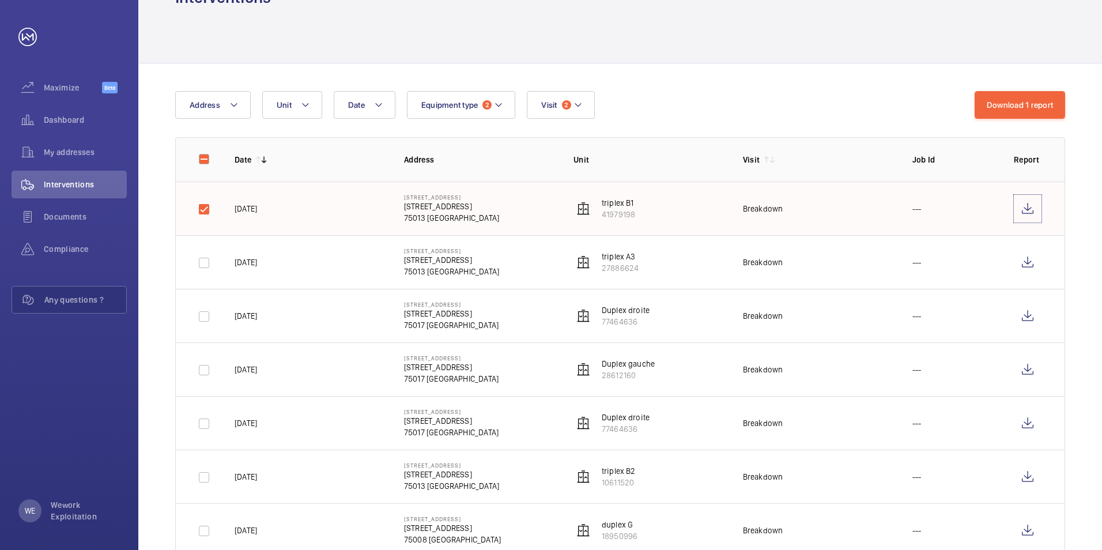
scroll to position [0, 0]
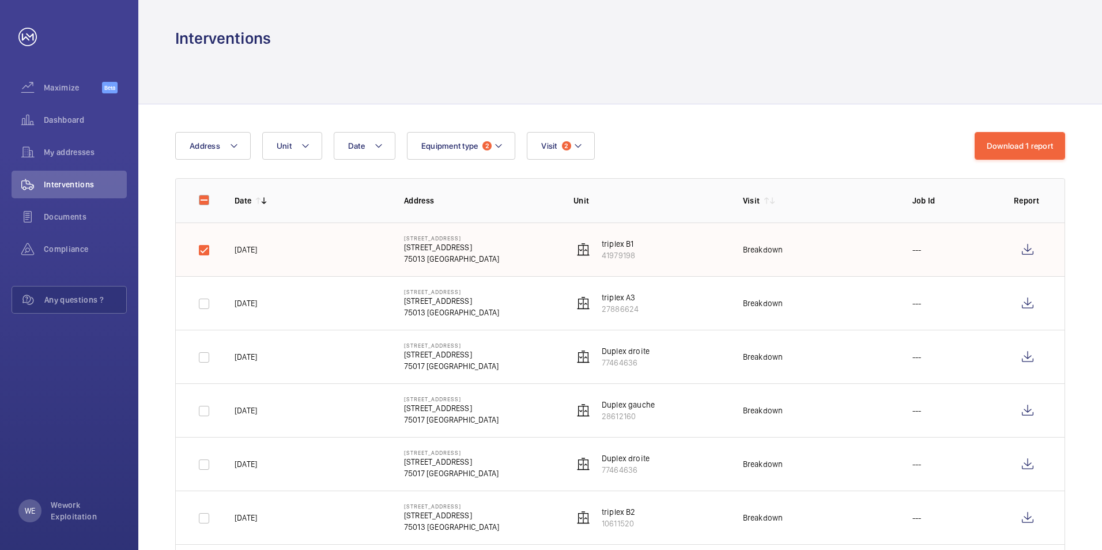
click at [1026, 155] on button "Download 1 report" at bounding box center [1020, 146] width 91 height 28
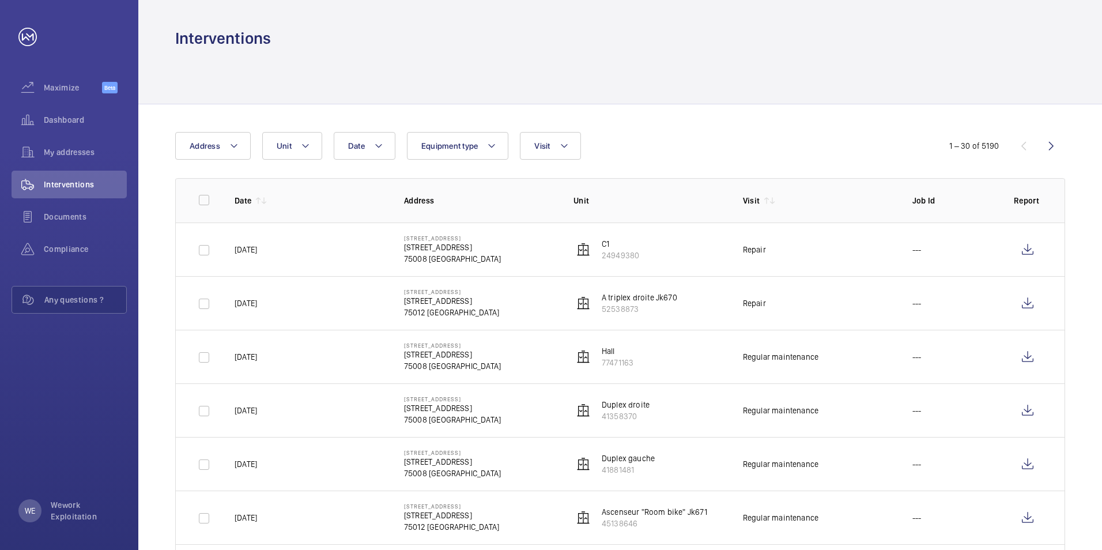
click at [1069, 46] on div "Interventions" at bounding box center [620, 24] width 964 height 49
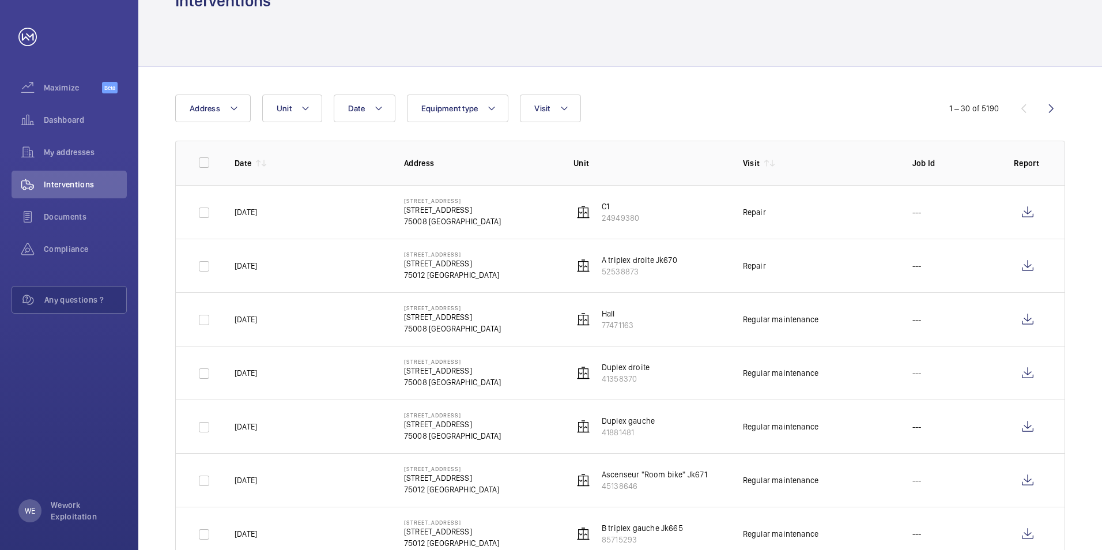
scroll to position [58, 0]
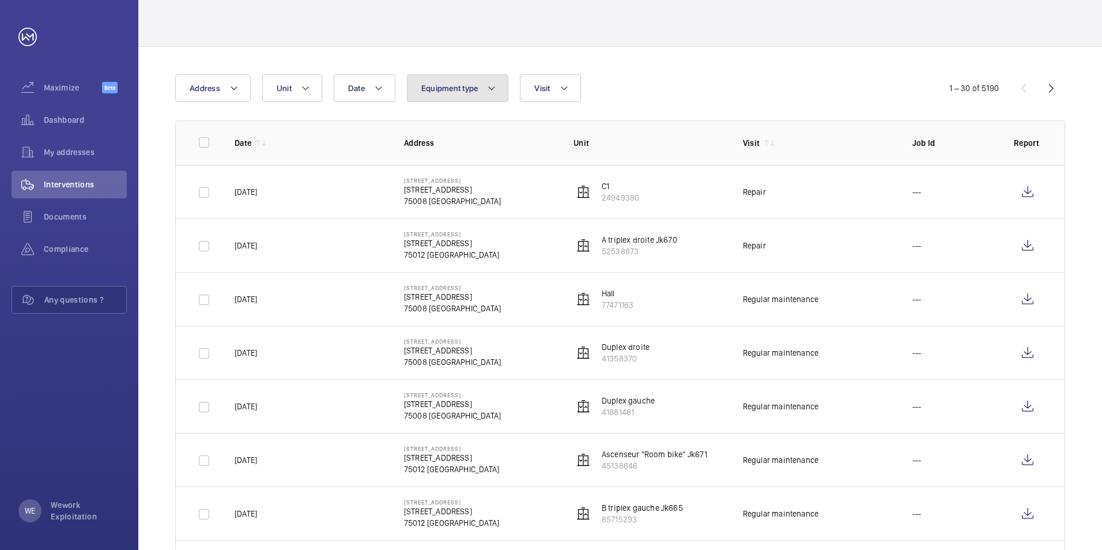
click at [493, 87] on mat-icon at bounding box center [491, 88] width 9 height 14
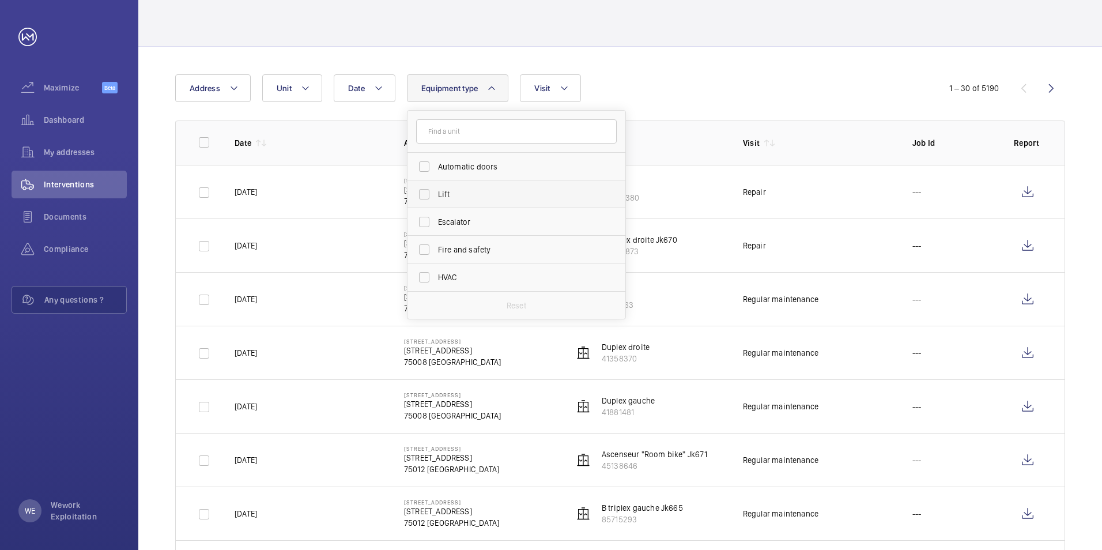
click at [425, 193] on label "Lift" at bounding box center [508, 194] width 201 height 28
click at [425, 193] on input "Lift" at bounding box center [424, 194] width 23 height 23
checkbox input "true"
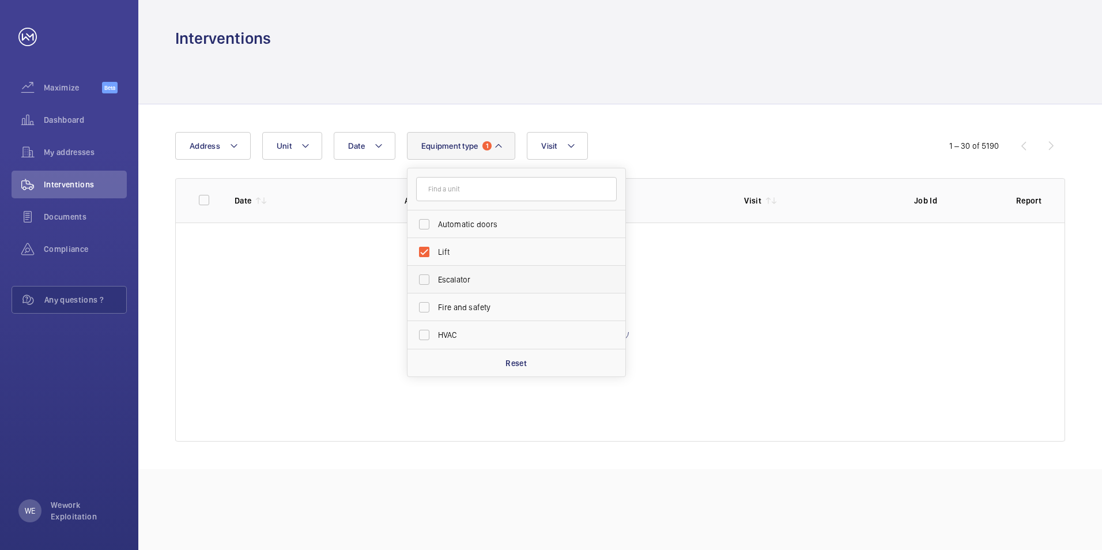
click at [422, 280] on label "Escalator" at bounding box center [508, 280] width 201 height 28
click at [422, 280] on input "Escalator" at bounding box center [424, 279] width 23 height 23
checkbox input "true"
click at [574, 149] on mat-icon at bounding box center [571, 146] width 9 height 14
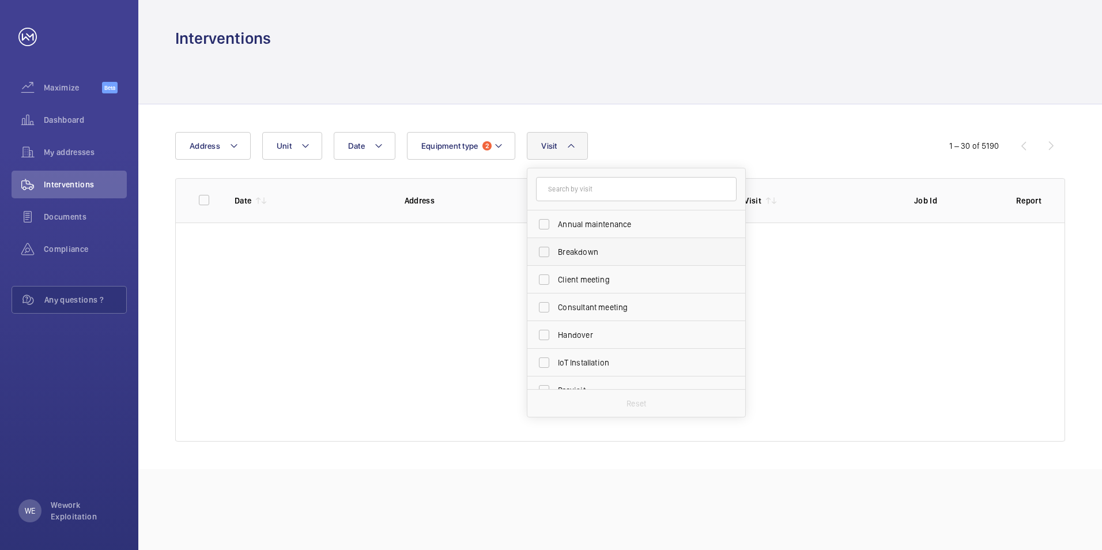
click at [549, 251] on label "Breakdown" at bounding box center [627, 252] width 201 height 28
click at [549, 251] on input "Breakdown" at bounding box center [544, 251] width 23 height 23
checkbox input "true"
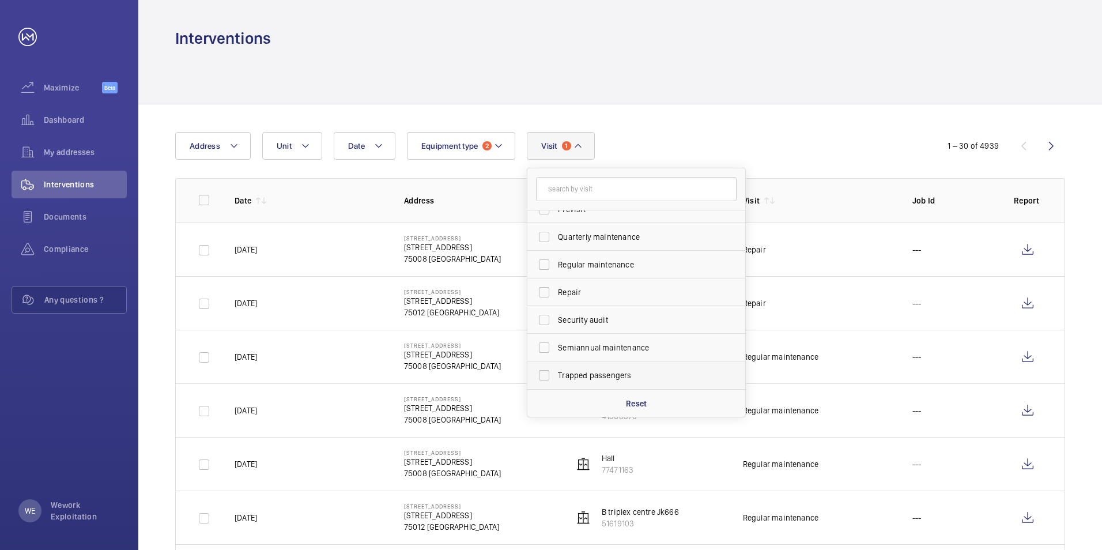
click at [547, 371] on label "Trapped passengers" at bounding box center [627, 375] width 201 height 28
click at [547, 371] on input "Trapped passengers" at bounding box center [544, 375] width 23 height 23
checkbox input "true"
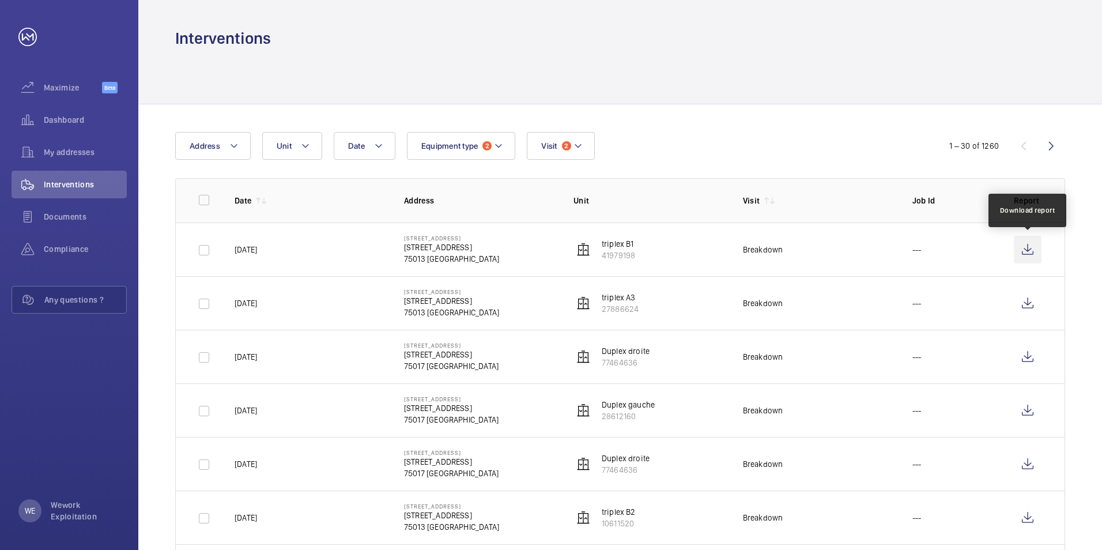
click at [1027, 250] on wm-front-icon-button at bounding box center [1028, 250] width 28 height 28
